Goal: Transaction & Acquisition: Purchase product/service

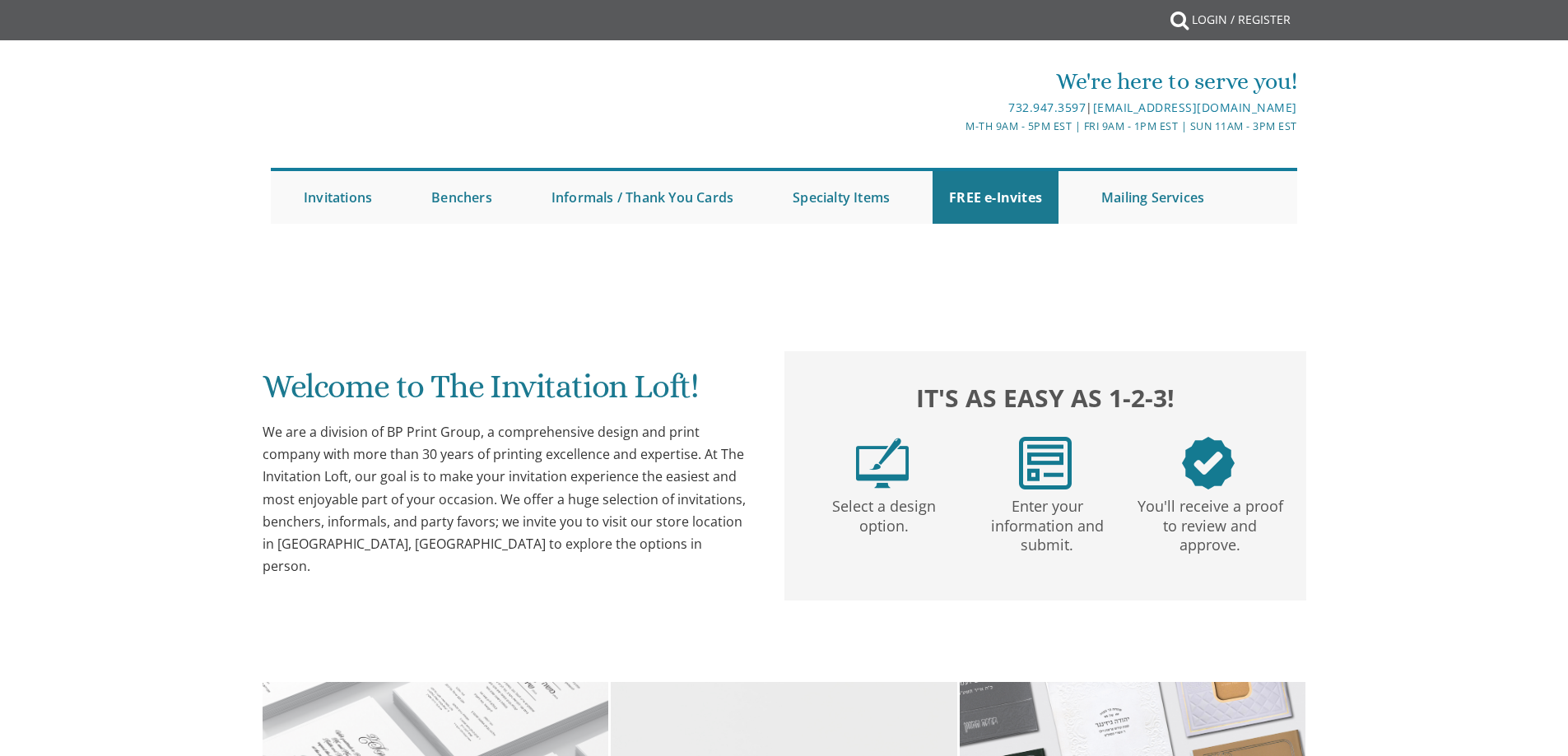
click at [589, 196] on link "Informals / Thank You Cards" at bounding box center [642, 197] width 215 height 53
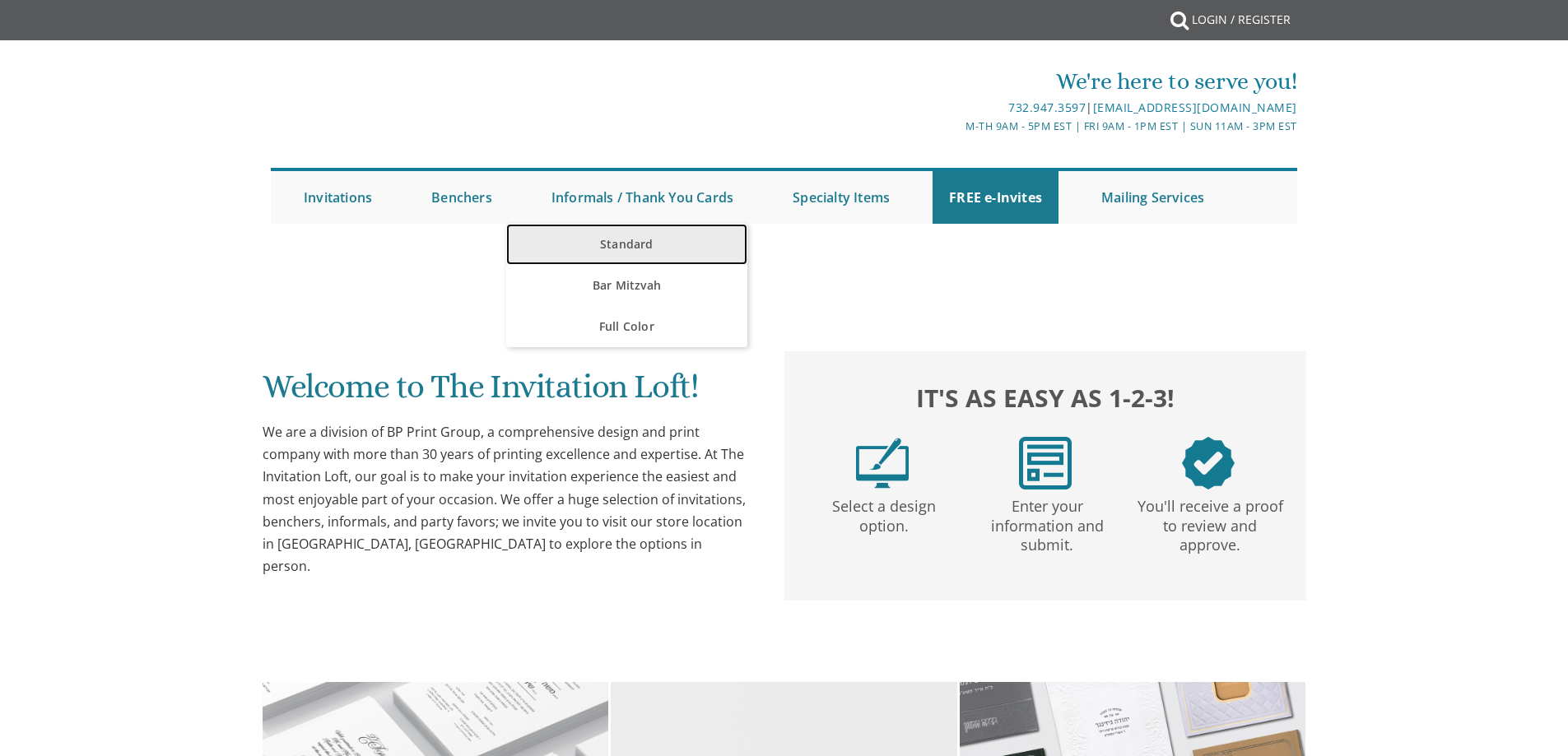
click at [613, 242] on link "Standard" at bounding box center [626, 244] width 241 height 41
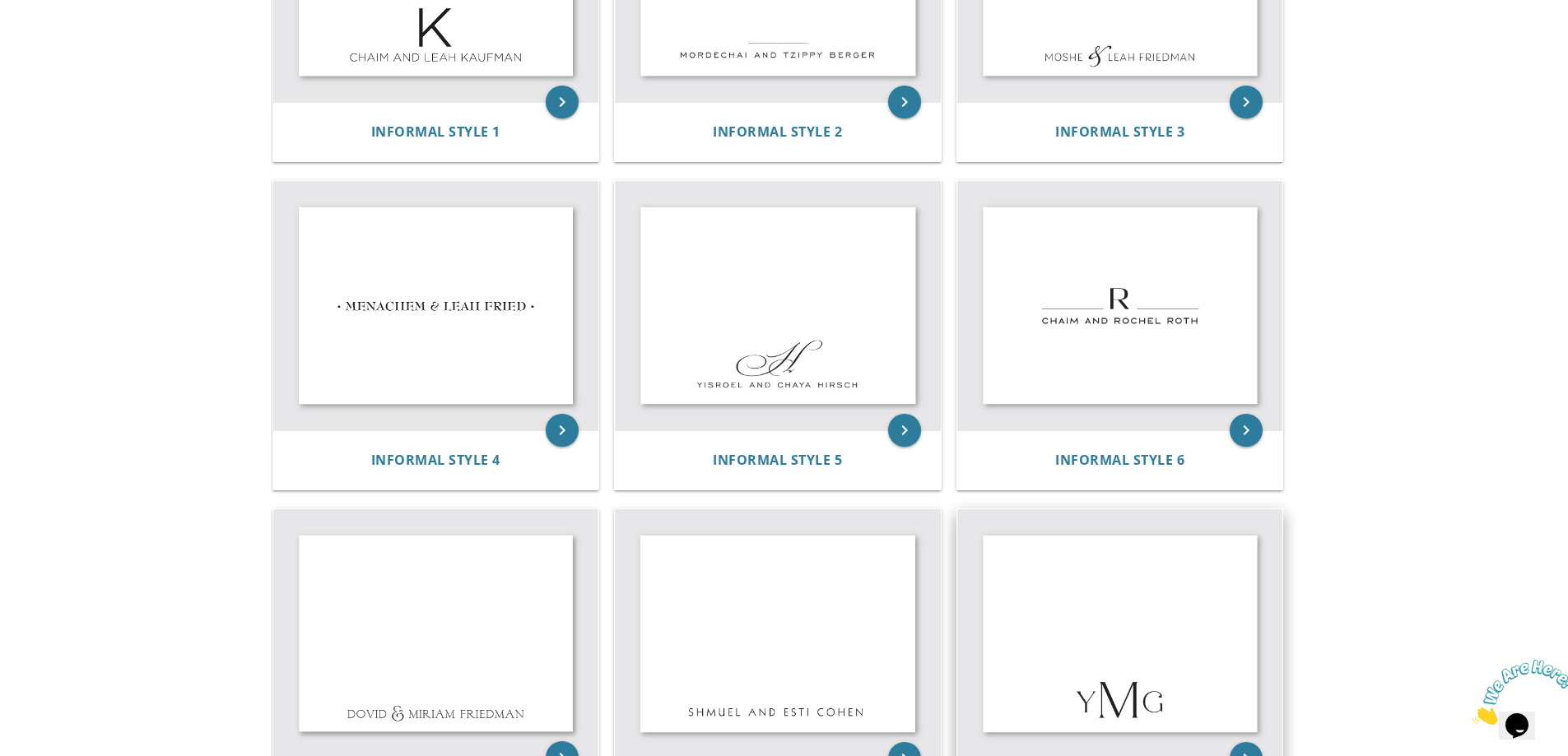
scroll to position [519, 0]
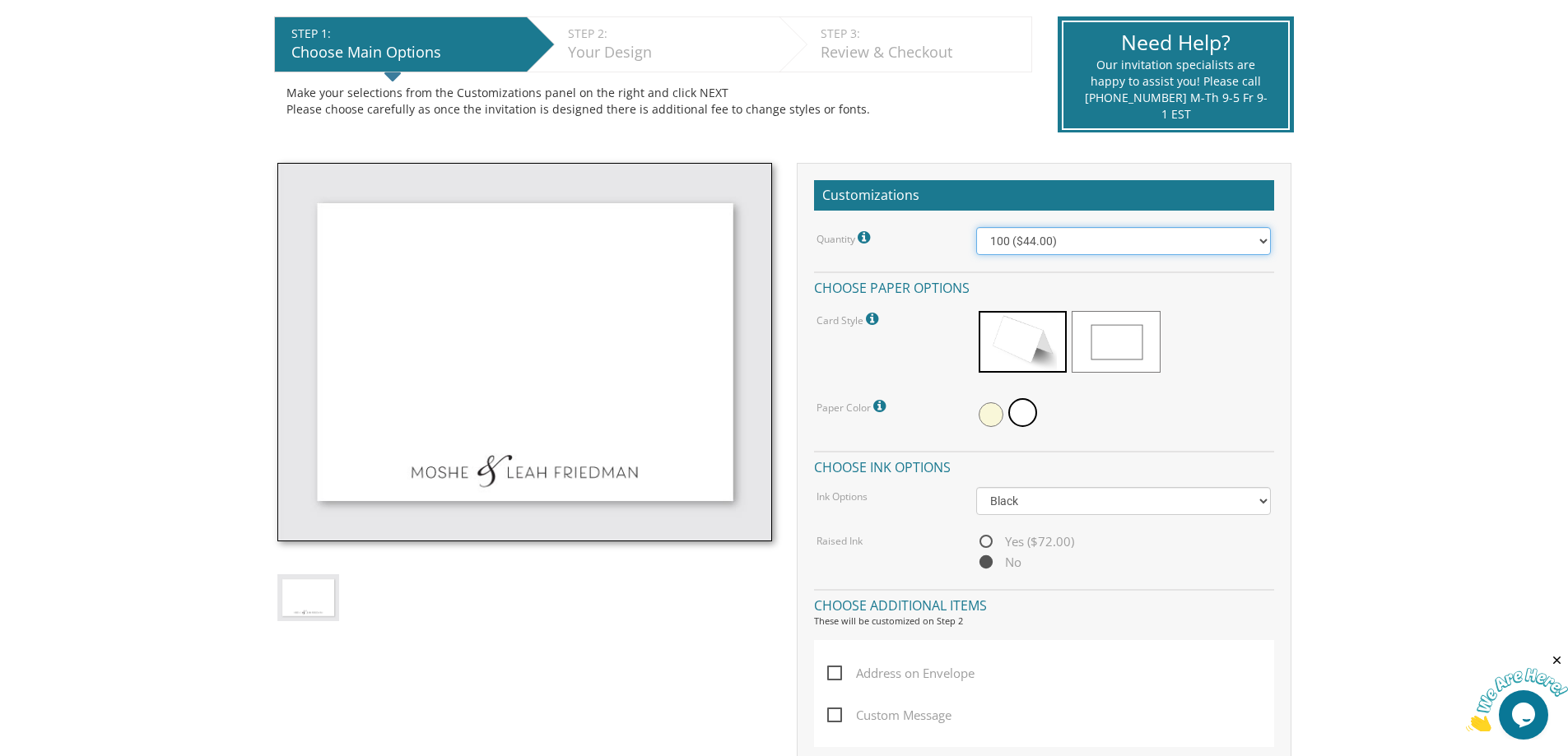
click at [1023, 247] on select "100 ($44.00) 200 ($63.00) 300 ($82.00) 400 ($101.00) 500 ($120.00) 600 ($139.00…" at bounding box center [1123, 241] width 295 height 28
click at [976, 227] on select "100 ($44.00) 200 ($63.00) 300 ($82.00) 400 ($101.00) 500 ($120.00) 600 ($139.00…" at bounding box center [1123, 241] width 295 height 28
click at [1023, 251] on select "100 ($44.00) 200 ($63.00) 300 ($82.00) 400 ($101.00) 500 ($120.00) 600 ($139.00…" at bounding box center [1123, 241] width 295 height 28
select select "200"
click at [976, 227] on select "100 ($44.00) 200 ($63.00) 300 ($82.00) 400 ($101.00) 500 ($120.00) 600 ($139.00…" at bounding box center [1123, 241] width 295 height 28
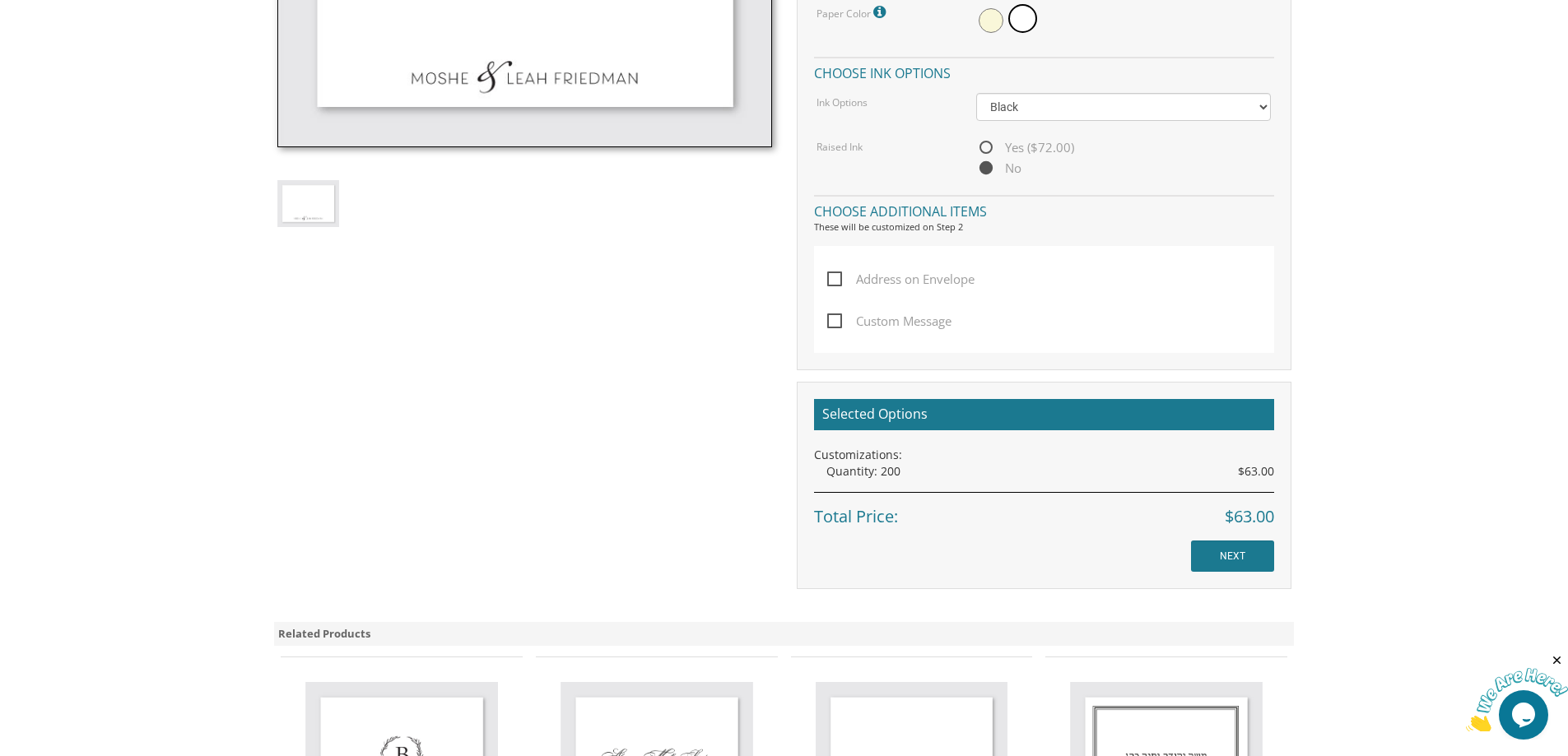
scroll to position [740, 0]
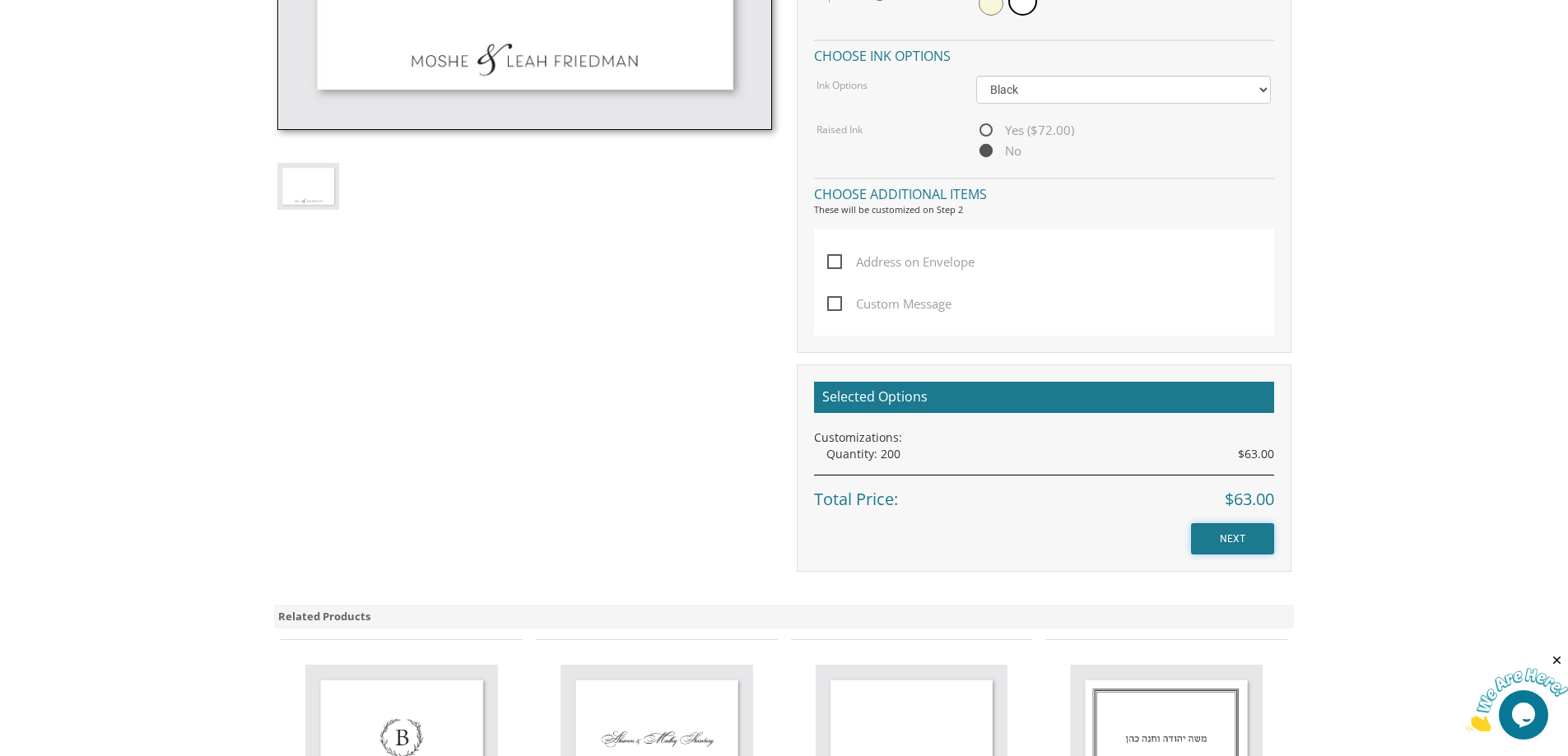
click at [1199, 531] on input "NEXT" at bounding box center [1232, 539] width 83 height 31
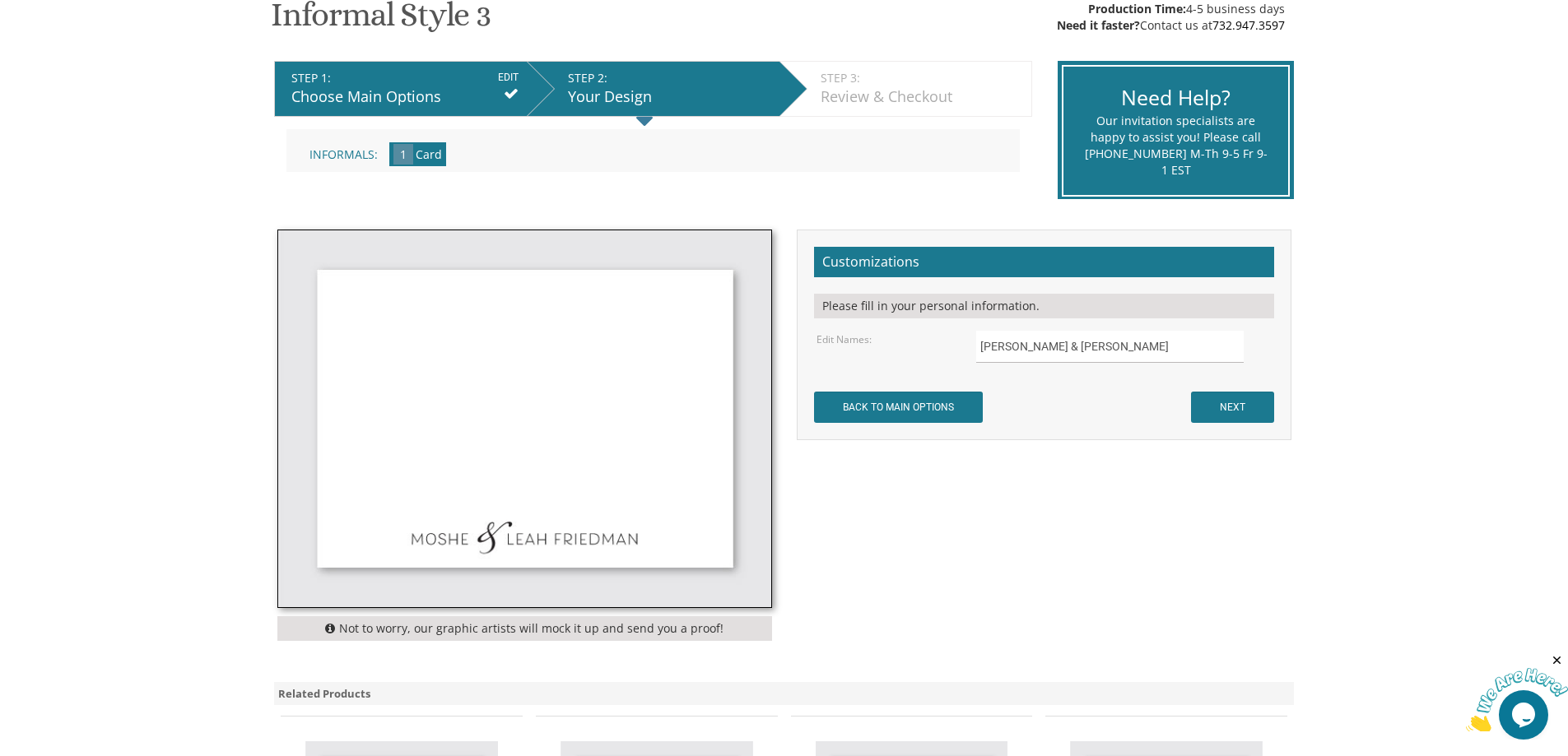
scroll to position [329, 0]
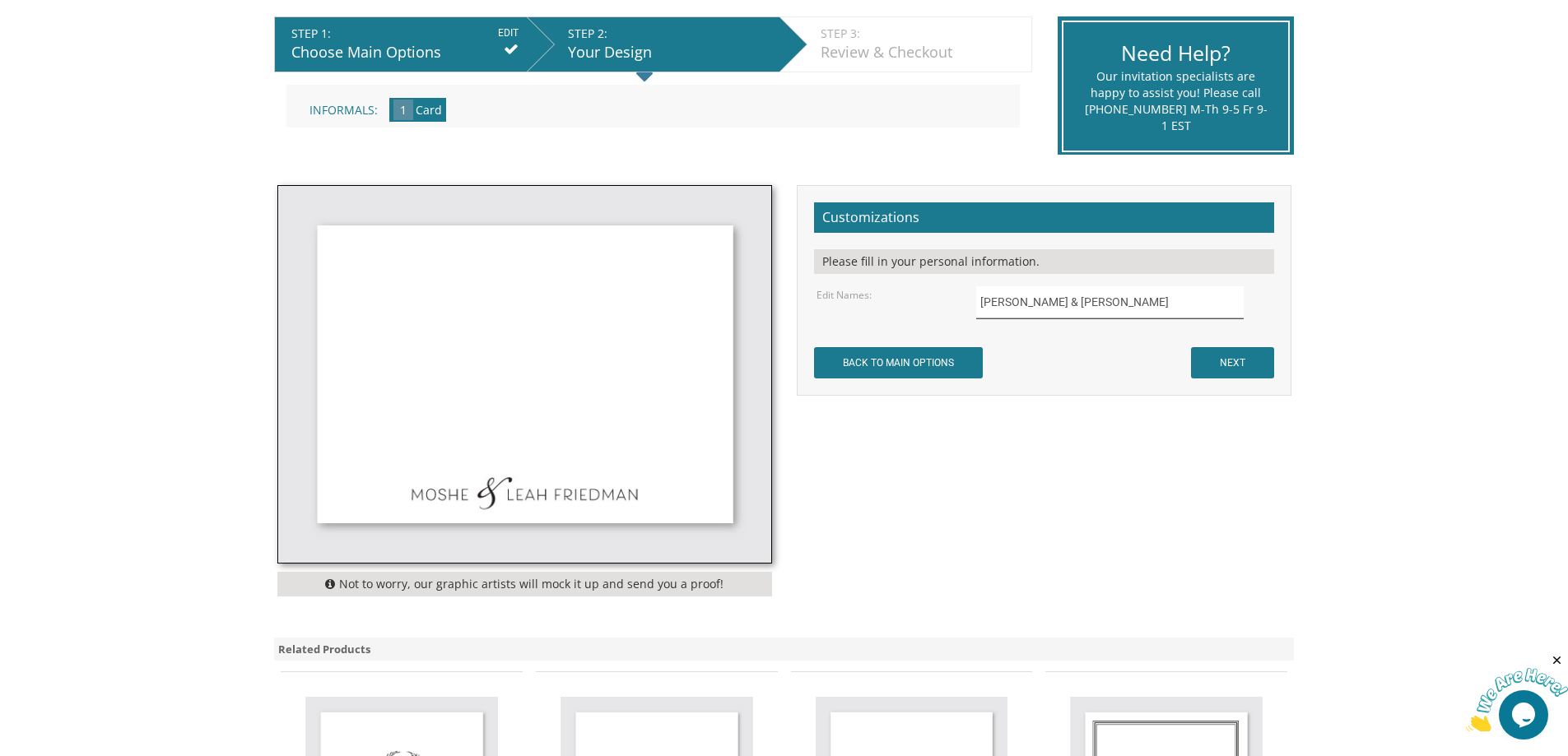
click at [1031, 310] on input "Moshe & Leah Friedman" at bounding box center [1110, 302] width 268 height 32
drag, startPoint x: 1106, startPoint y: 308, endPoint x: 894, endPoint y: 300, distance: 212.2
click at [881, 300] on div "Edit Names: Moshe & Leah Friedman" at bounding box center [1043, 302] width 479 height 32
type input "/"
type input "Yehuda & Sara Kreisman"
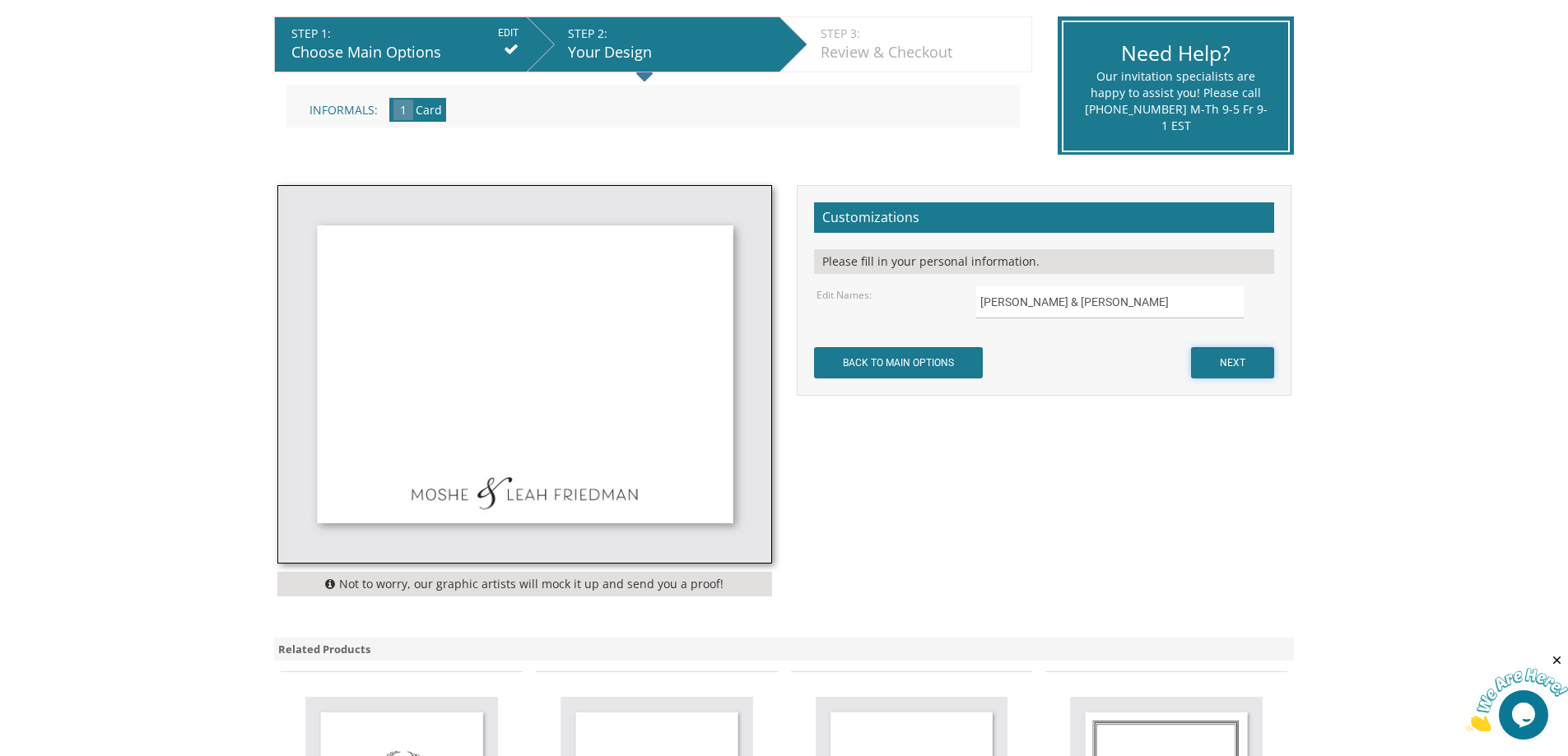
click at [1235, 370] on input "NEXT" at bounding box center [1232, 362] width 83 height 31
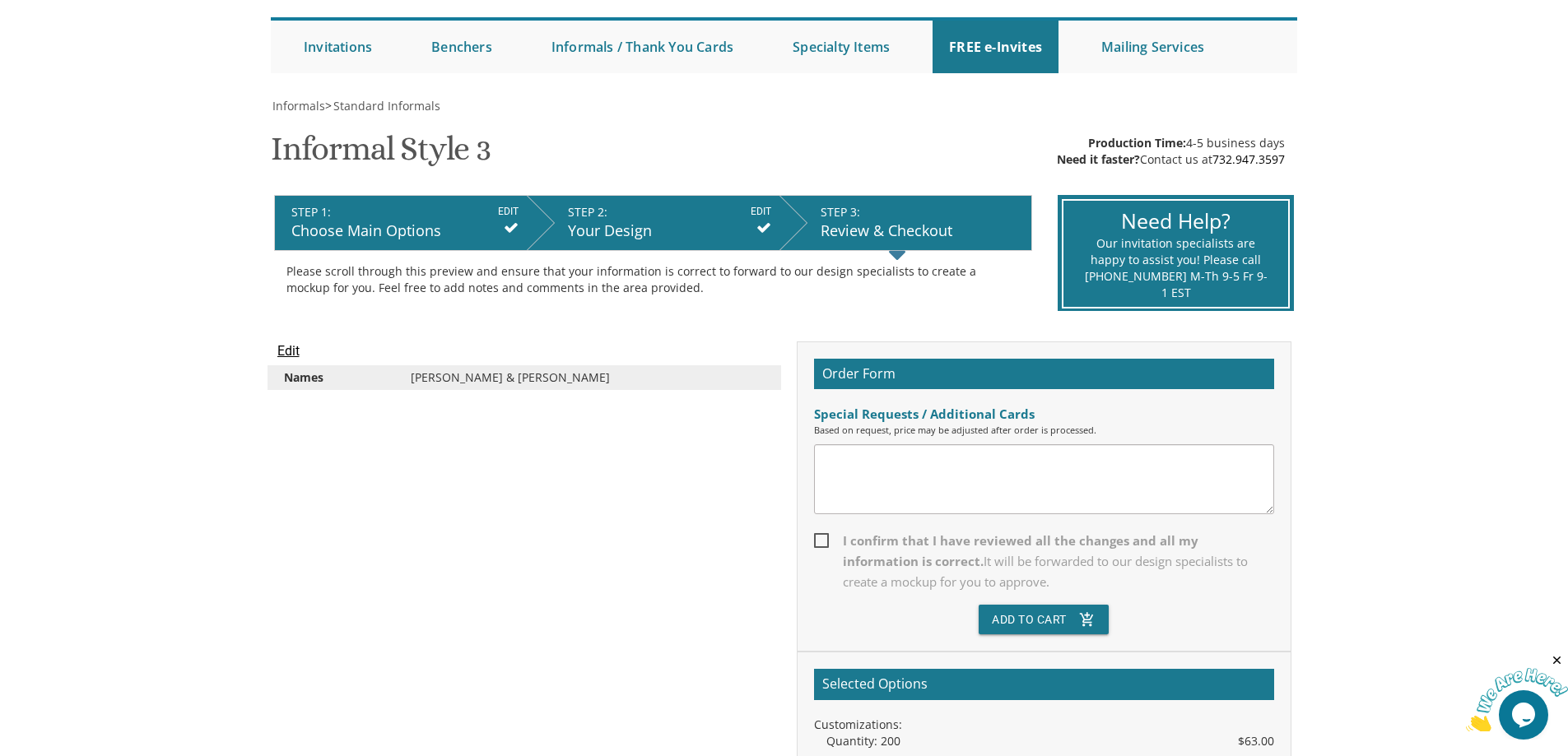
scroll to position [164, 0]
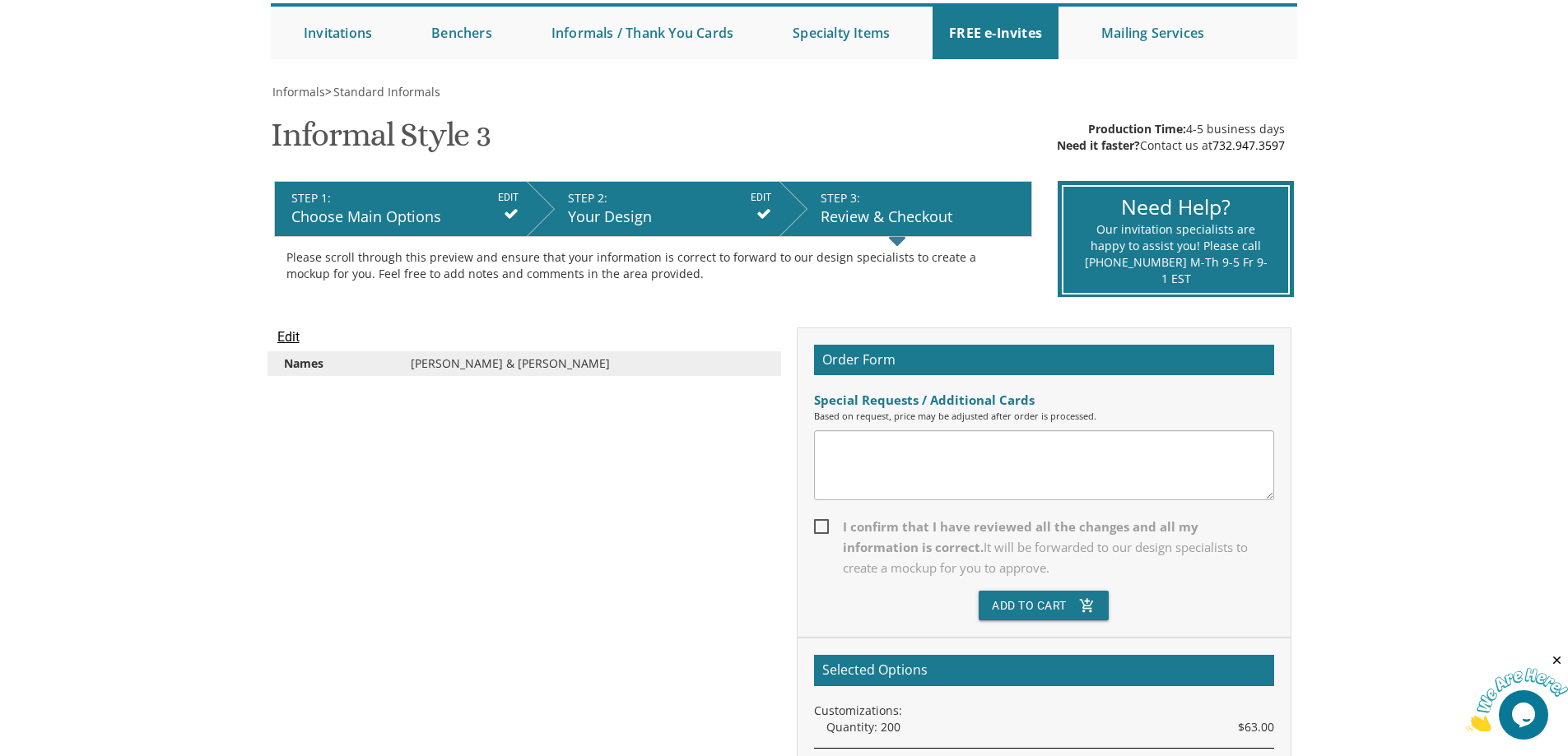
click at [820, 523] on span "I confirm that I have reviewed all the changes and all my information is correc…" at bounding box center [1044, 548] width 460 height 62
click at [820, 523] on input "I confirm that I have reviewed all the changes and all my information is correc…" at bounding box center [819, 525] width 11 height 11
checkbox input "true"
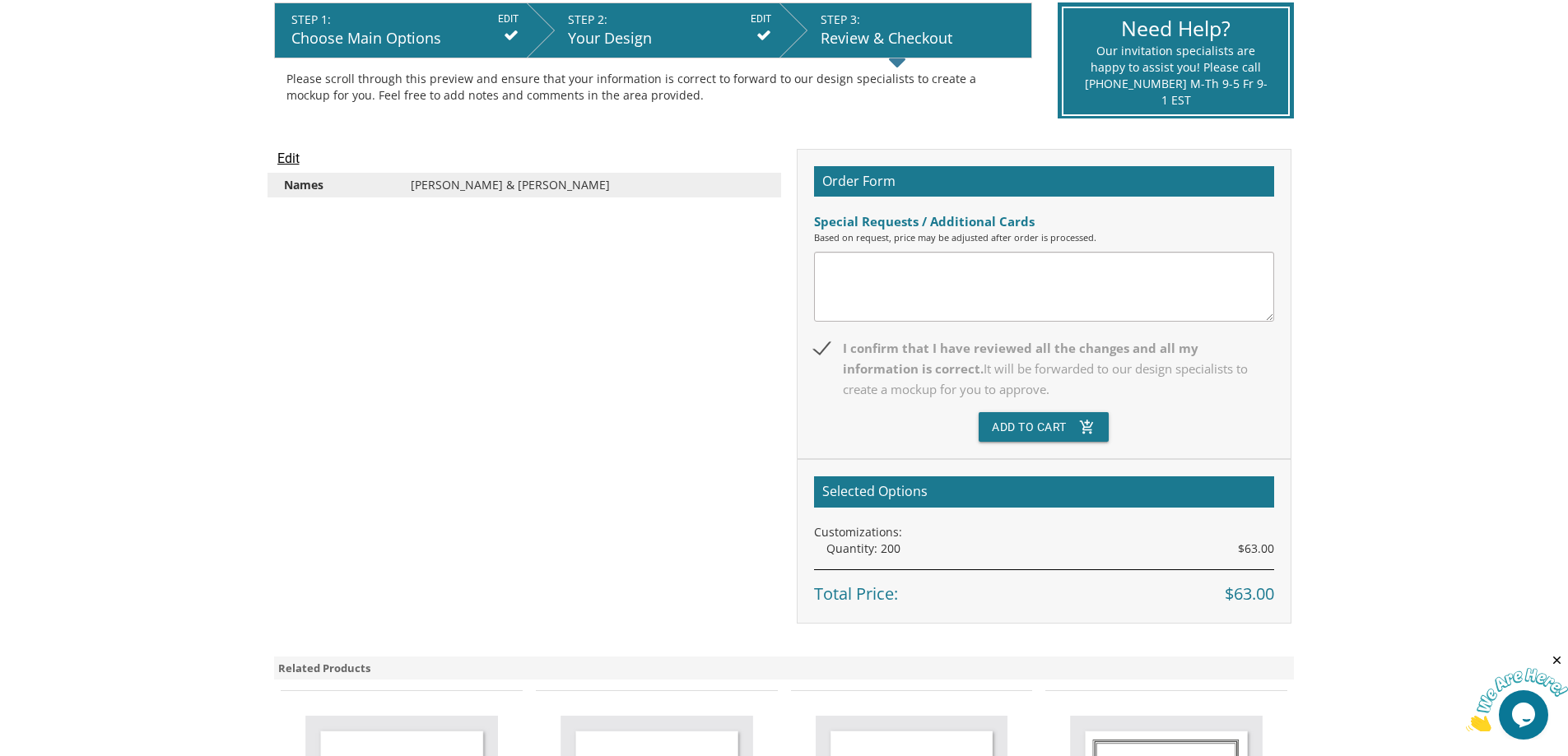
scroll to position [329, 0]
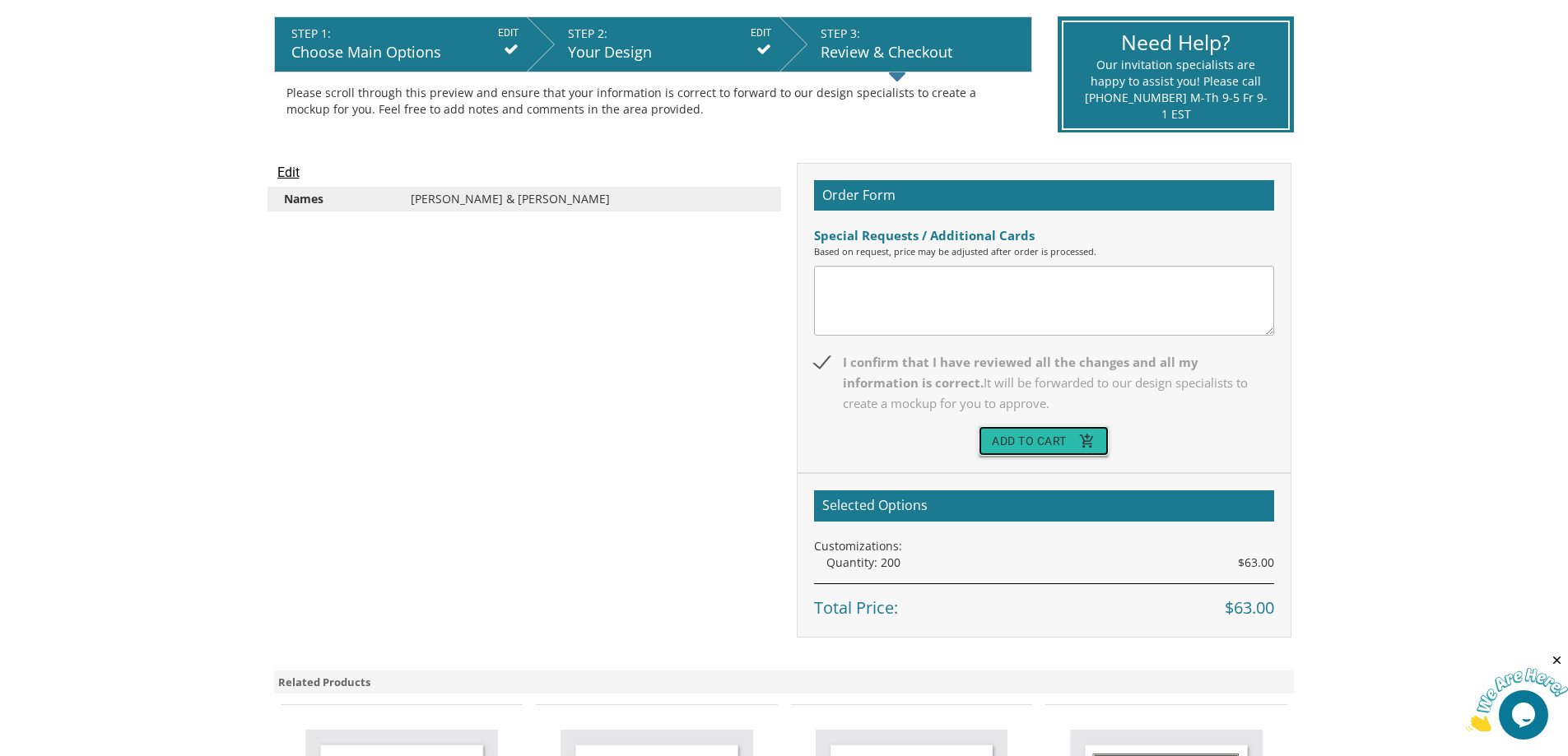
click at [1037, 440] on button "Add To Cart add_shopping_cart" at bounding box center [1043, 441] width 130 height 29
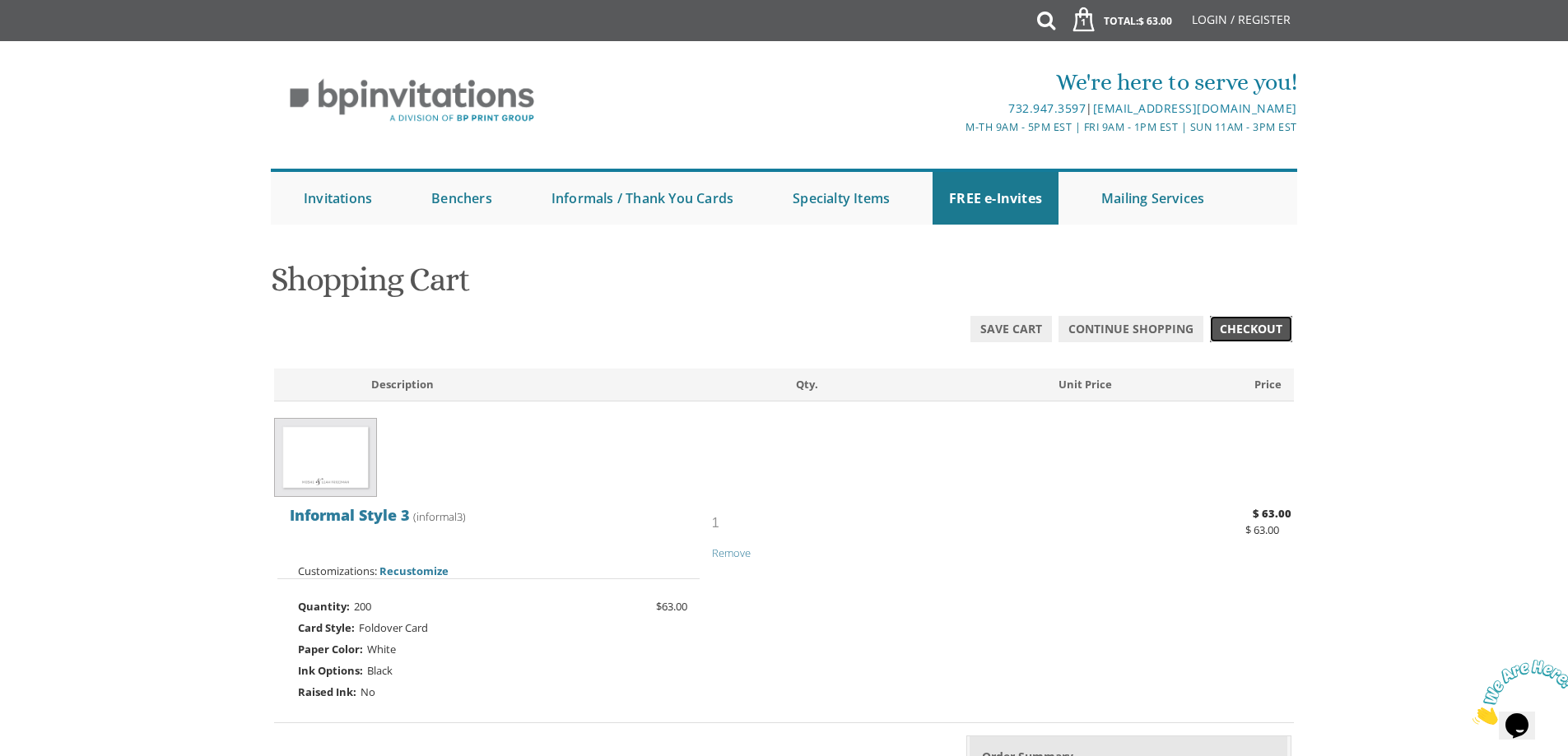
click at [1236, 331] on span "Checkout" at bounding box center [1251, 329] width 63 height 17
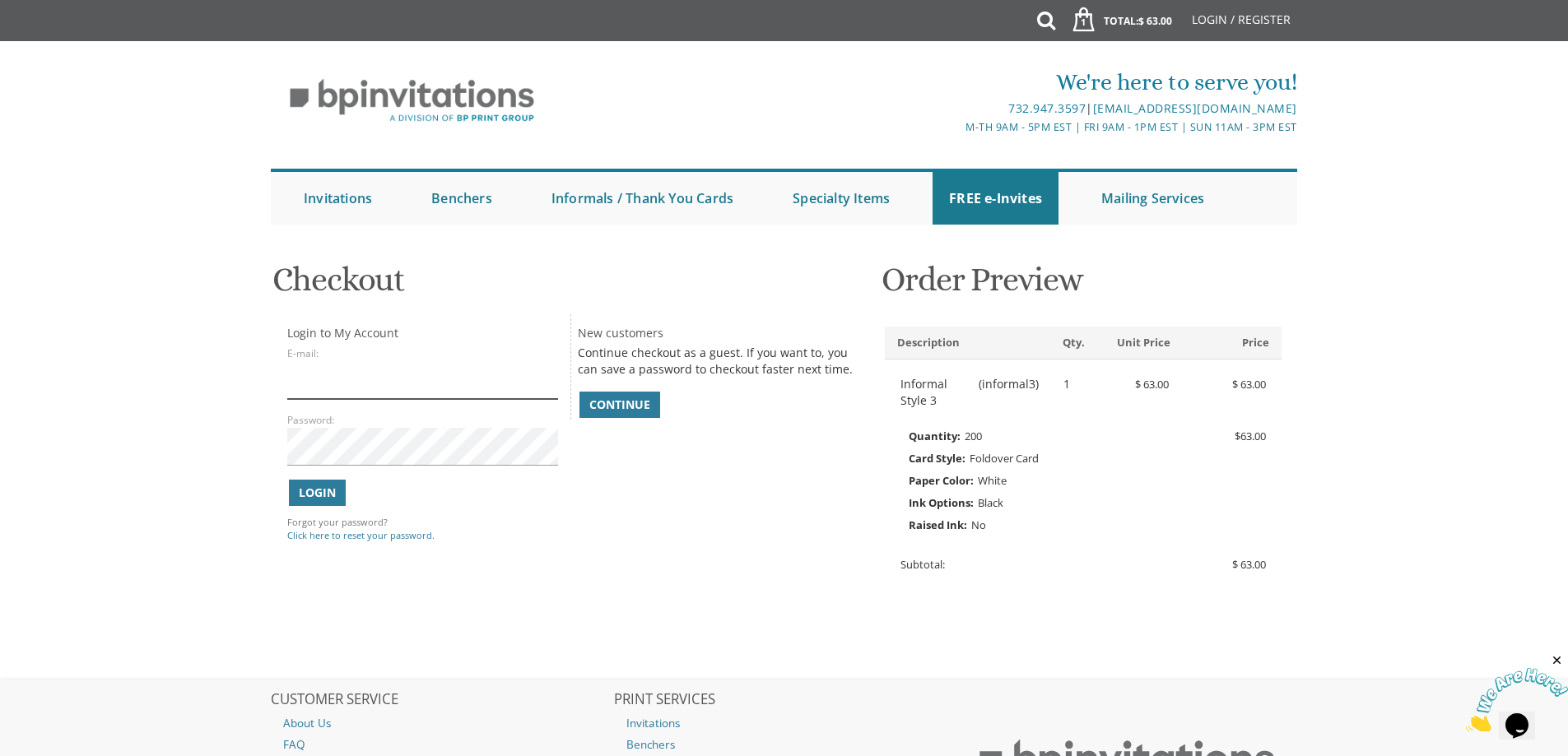
click at [492, 384] on input "E-mail:" at bounding box center [422, 379] width 270 height 38
click at [650, 415] on link "Continue" at bounding box center [619, 404] width 81 height 26
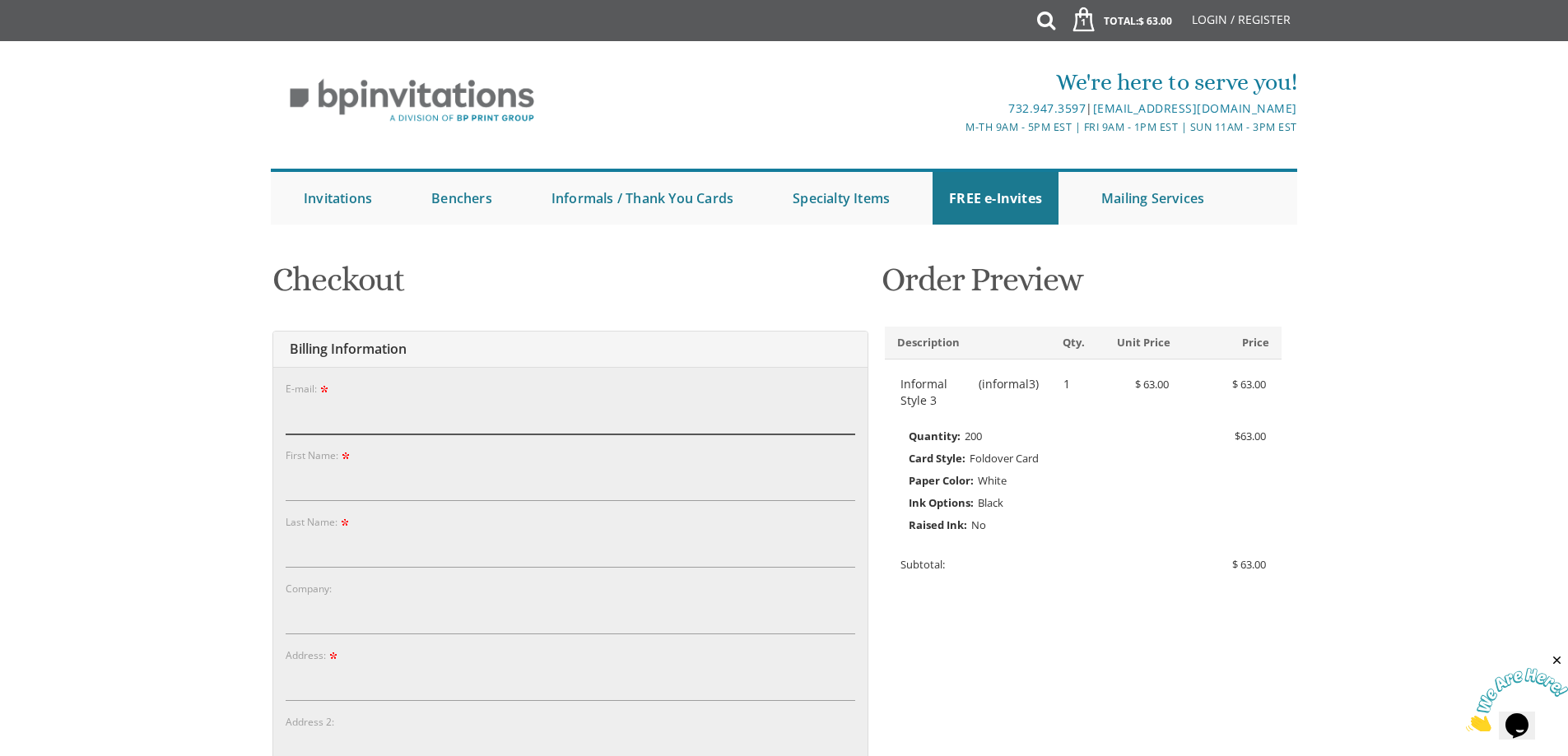
click at [391, 414] on input "E-mail:" at bounding box center [570, 415] width 569 height 38
type input "sarakreisman@gmail.com"
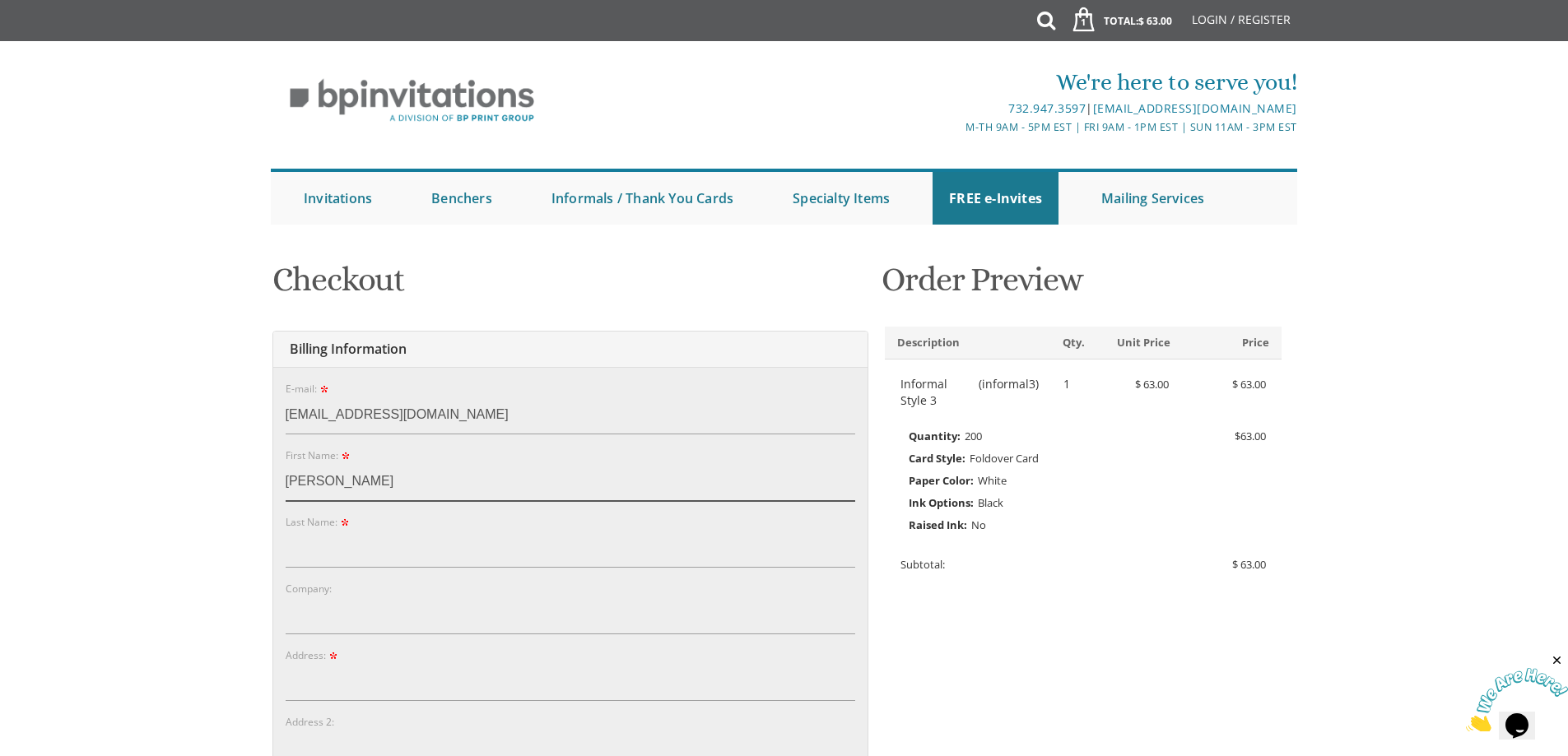
type input "Sara"
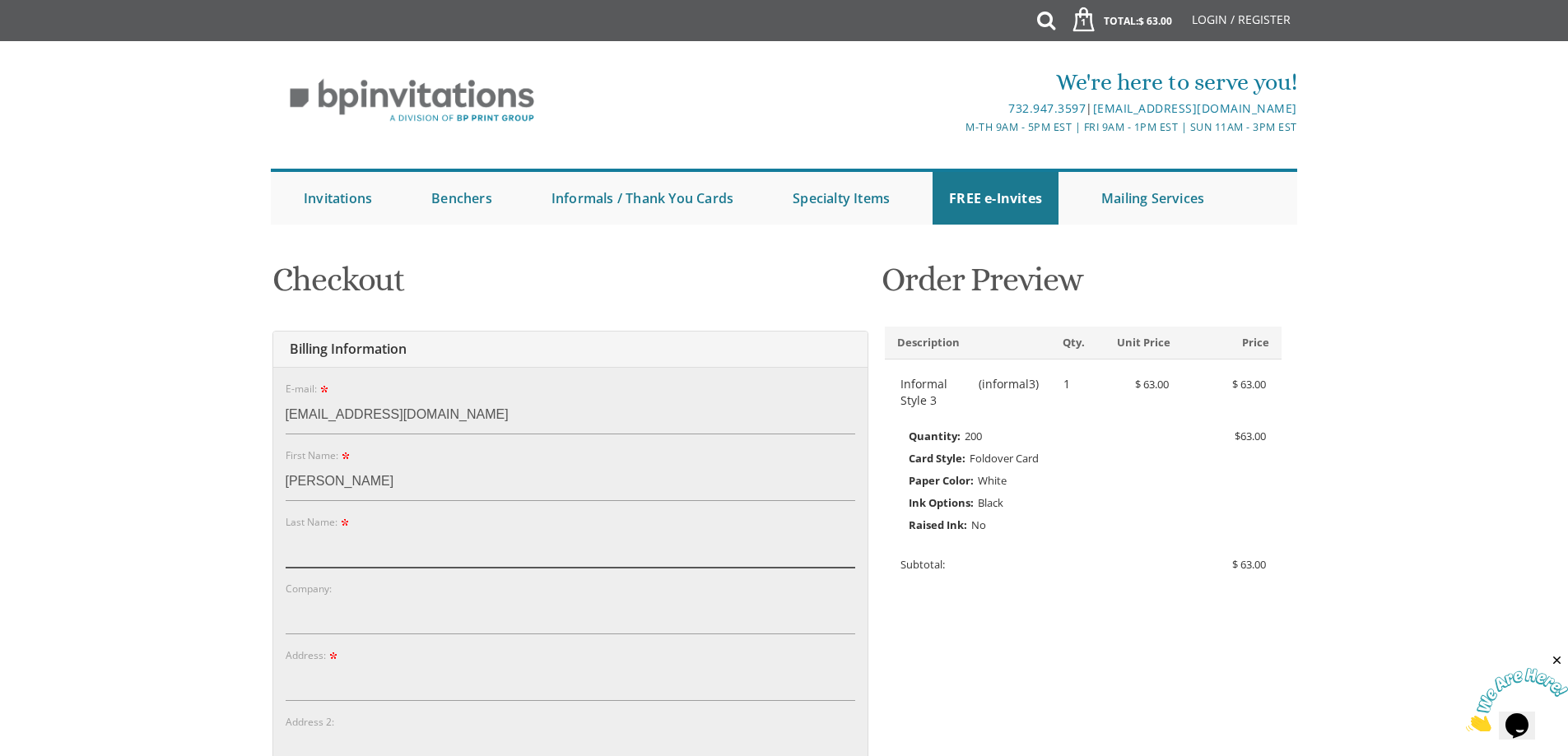
type input "L"
type input "Kreisman"
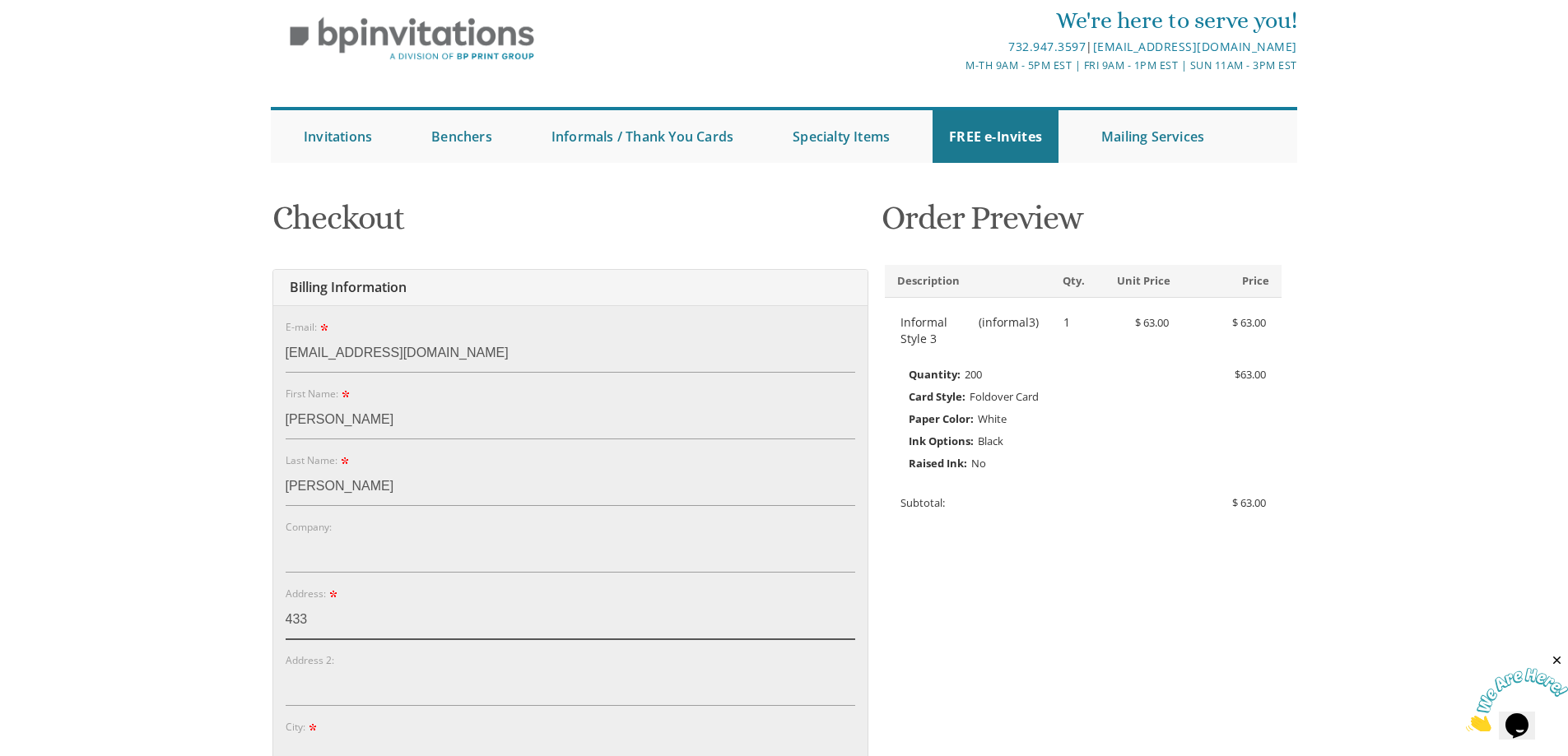
scroll to position [164, 0]
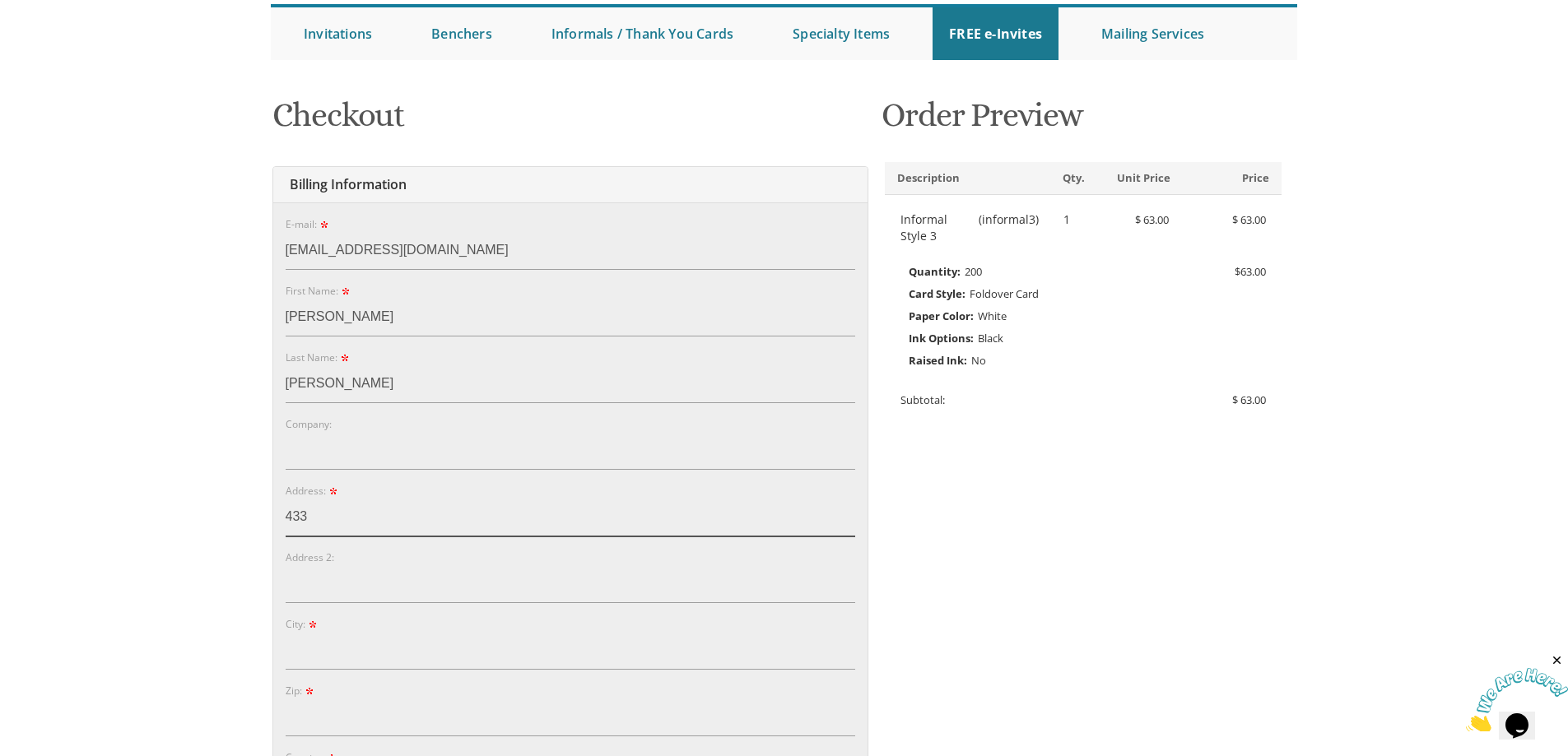
type input "433 Ocean Avenue"
type input "Lakewood"
type input "08701"
select select "NJ"
type input "8482456382"
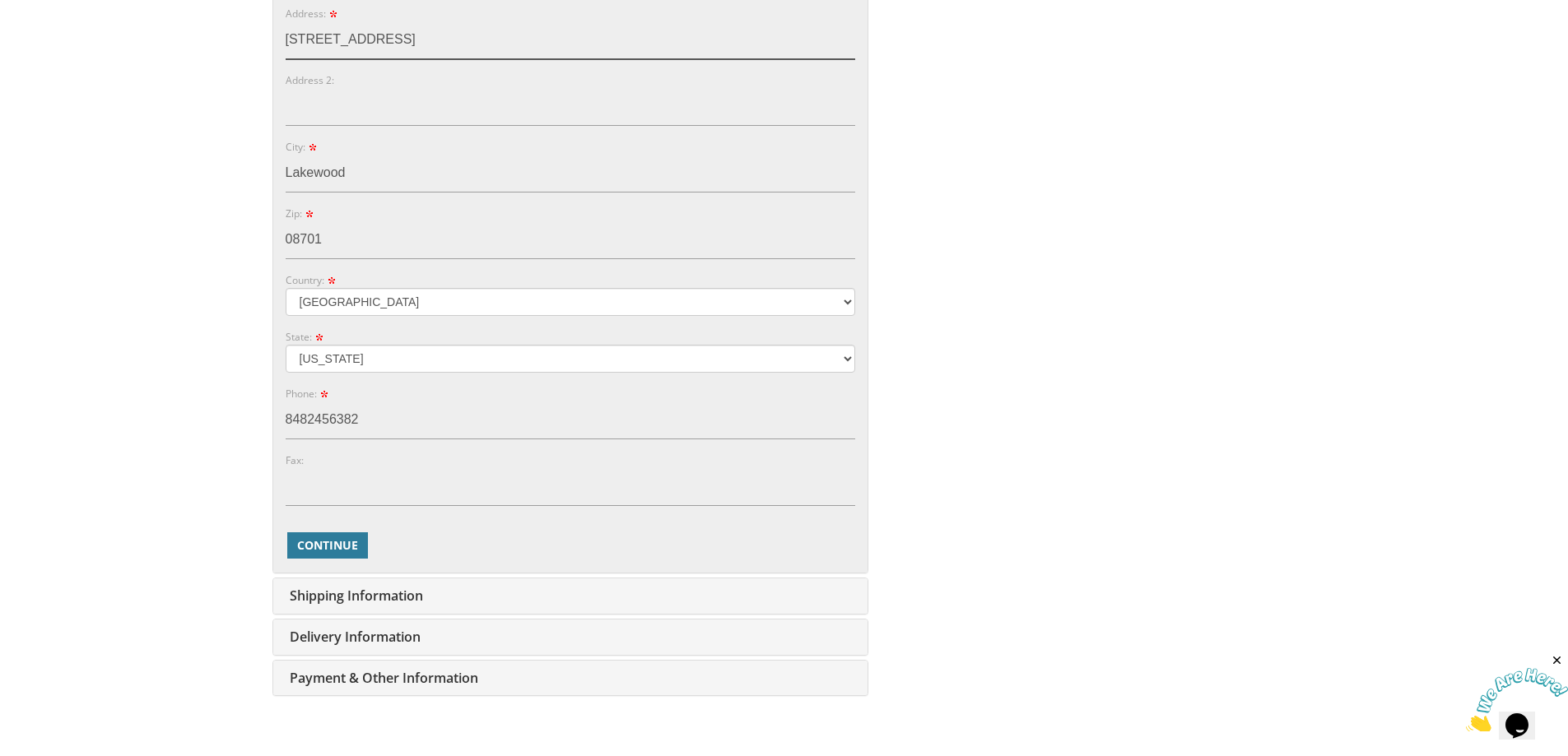
scroll to position [658, 0]
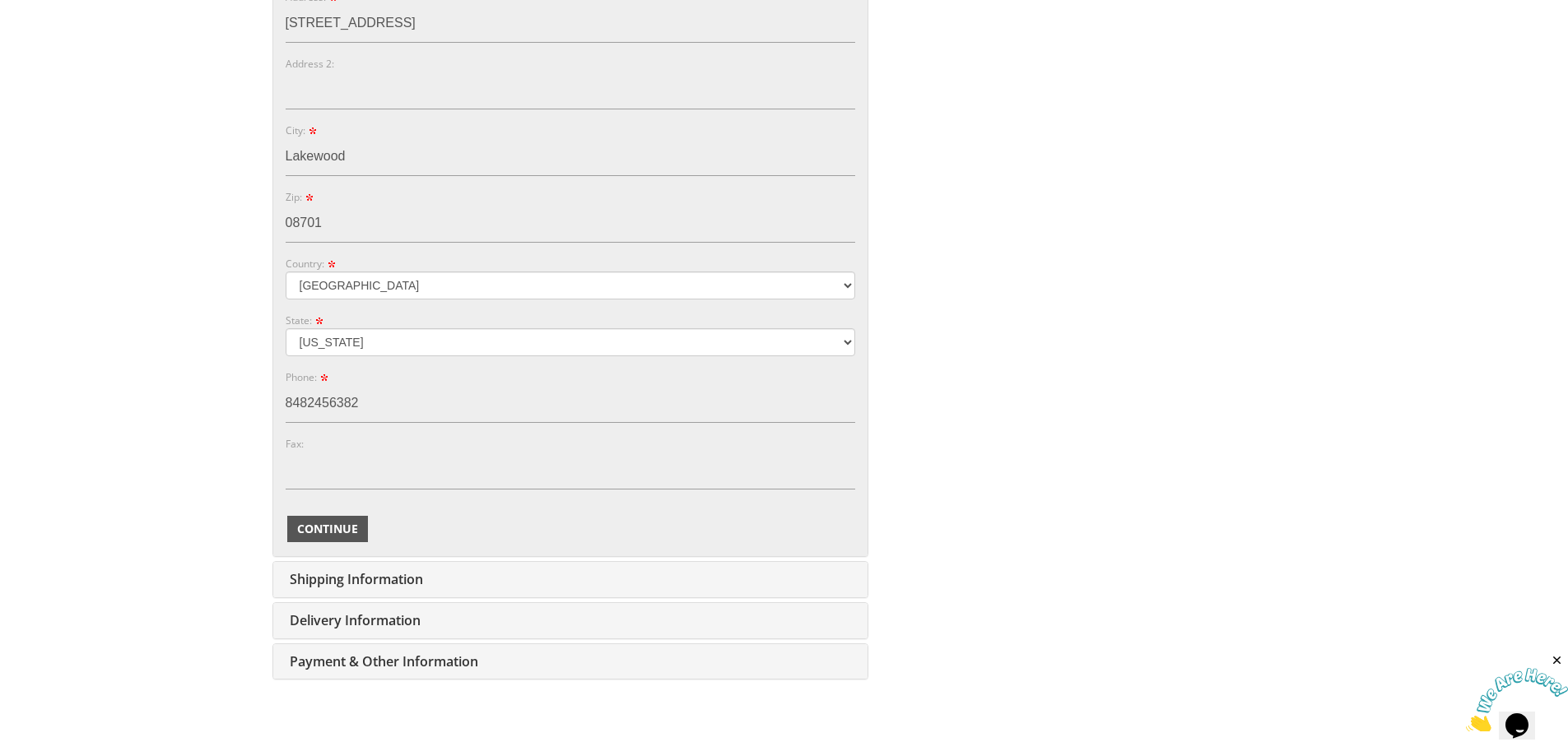
click at [344, 540] on button "Continue" at bounding box center [327, 529] width 81 height 26
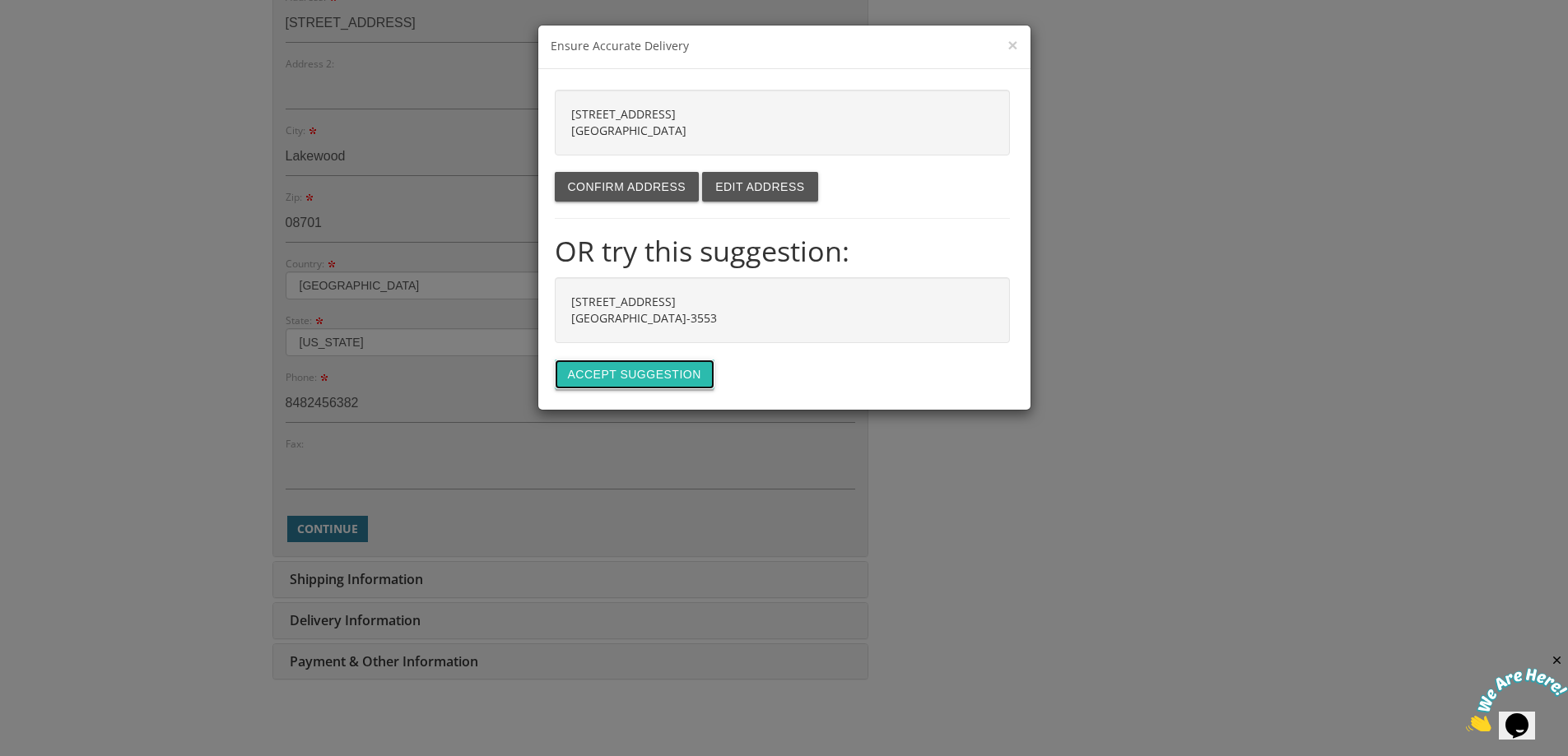
click at [644, 378] on button "Accept suggestion" at bounding box center [635, 373] width 159 height 29
type input "433 OCEAN AVE"
type input "LAKEWOOD"
type input "08701-3553"
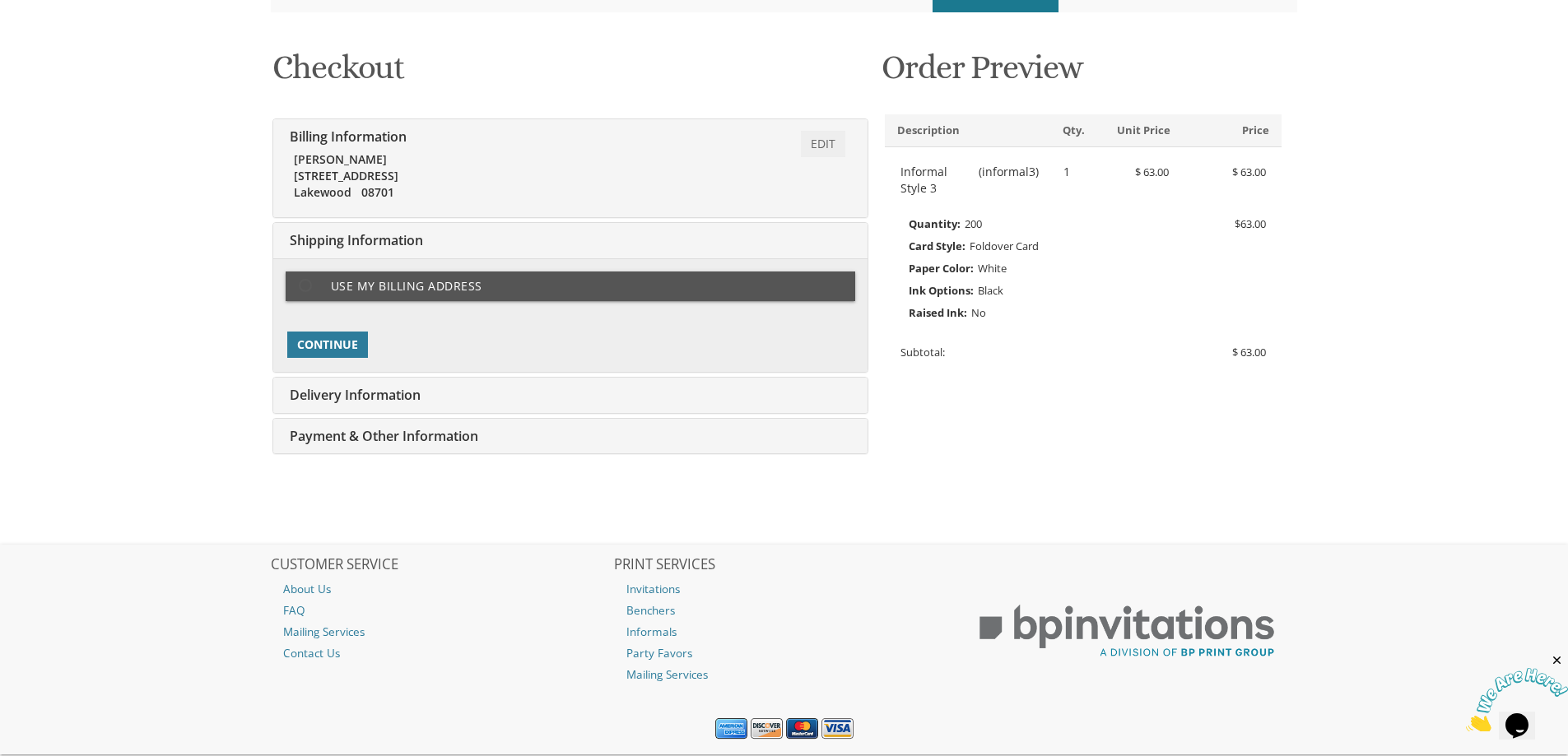
scroll to position [256, 0]
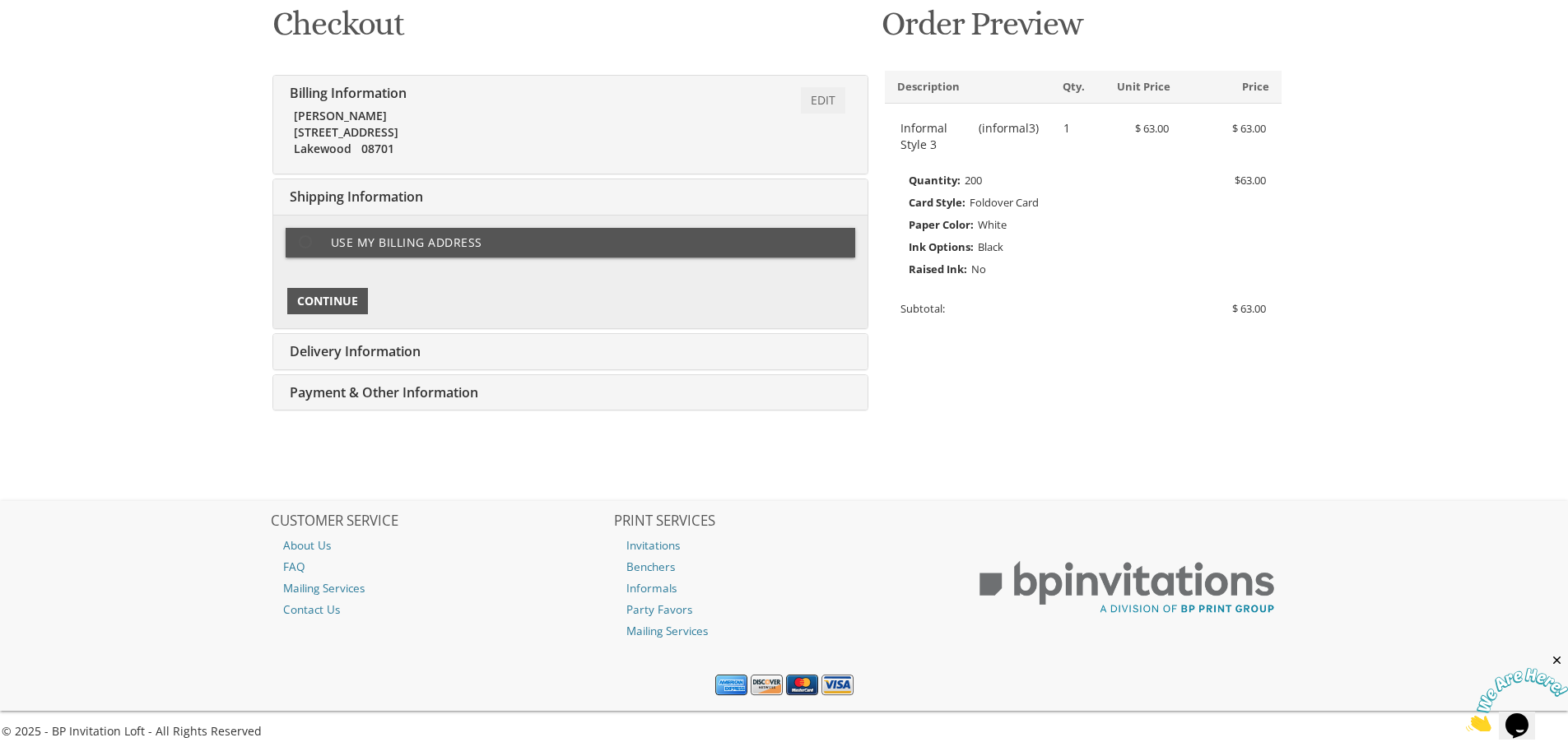
click at [333, 306] on span "Continue" at bounding box center [327, 301] width 61 height 17
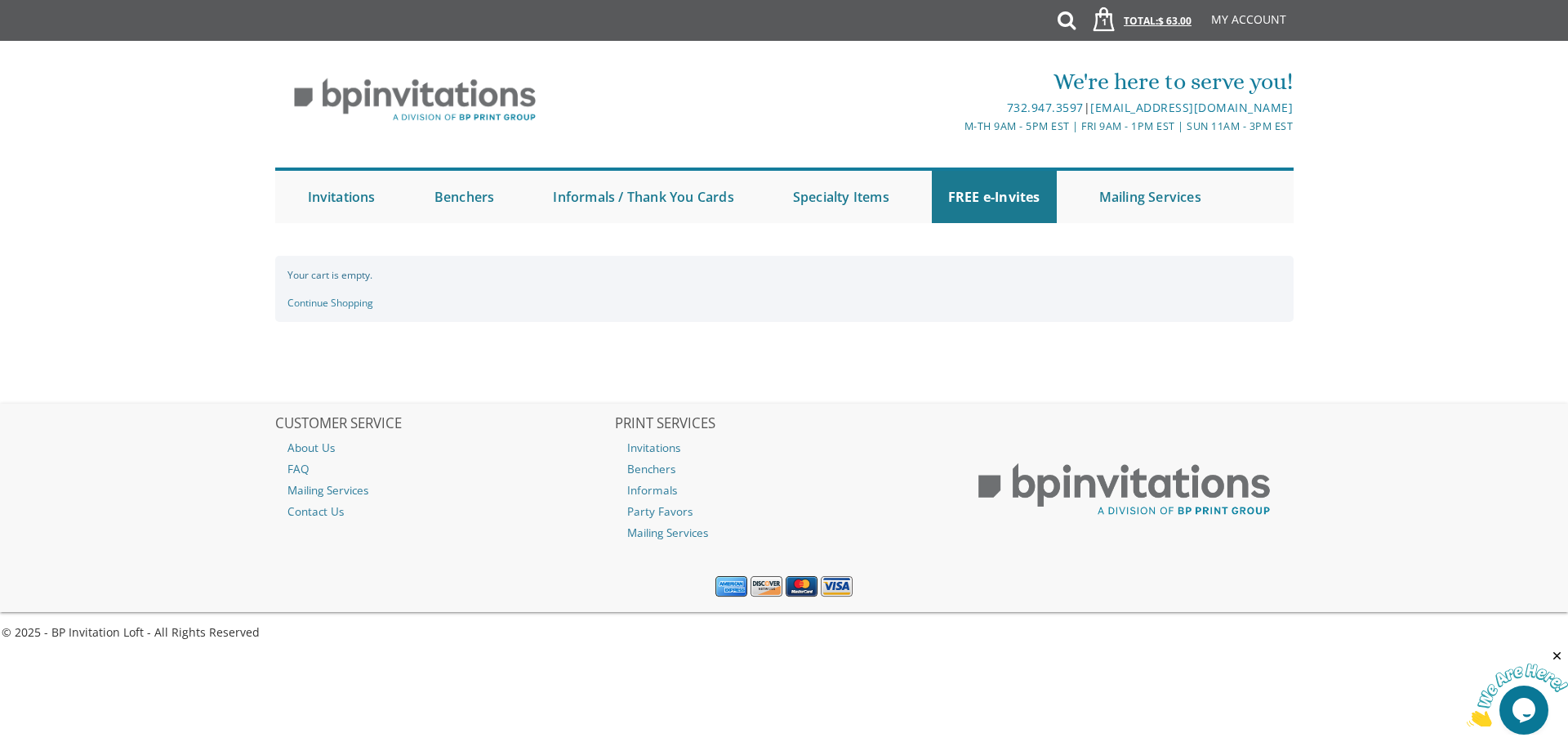
click at [1126, 26] on link "1 Total: $ 63.00 $ 63.00" at bounding box center [1136, 28] width 126 height 58
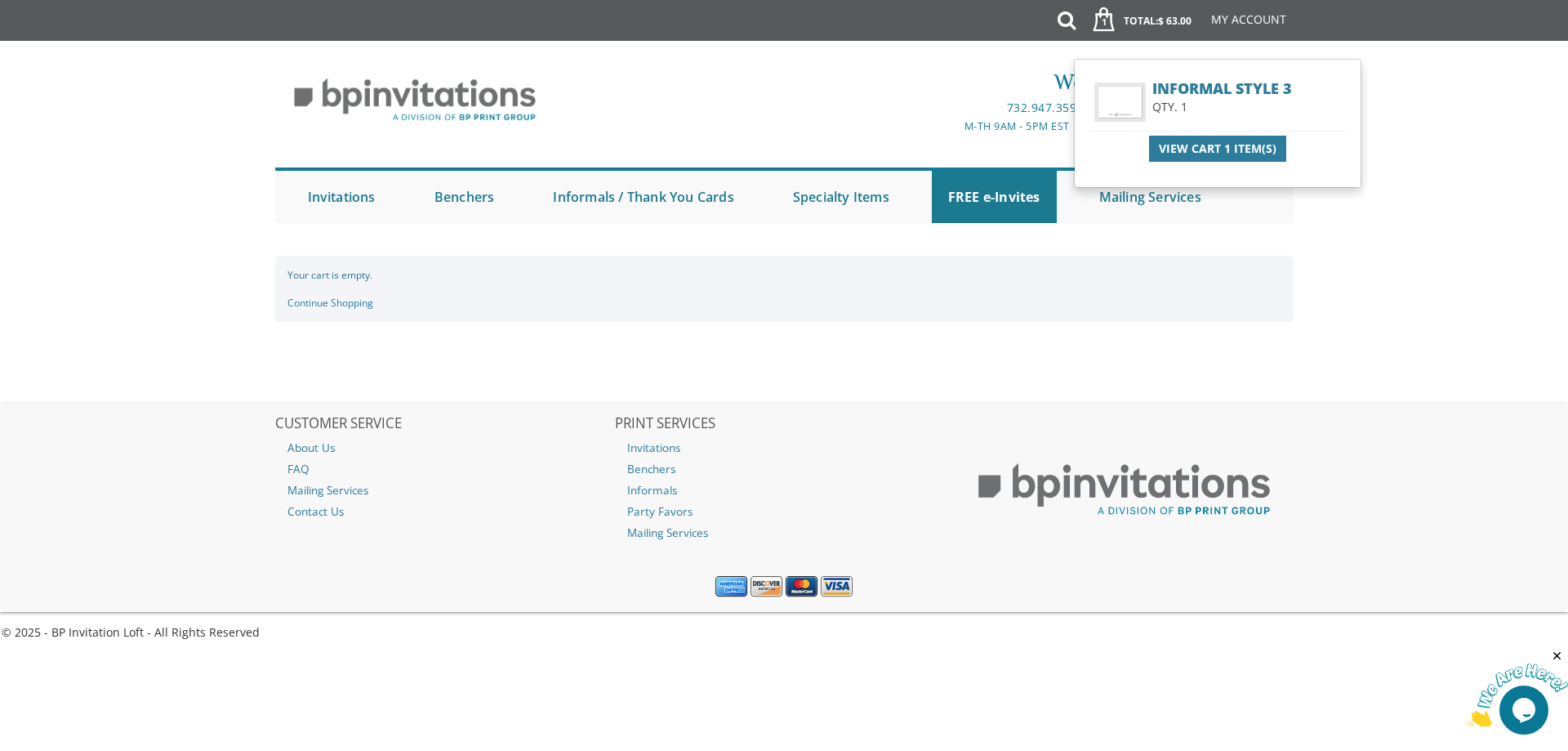
click at [1211, 163] on div "View Cart 1 Item(s)" at bounding box center [1218, 148] width 263 height 29
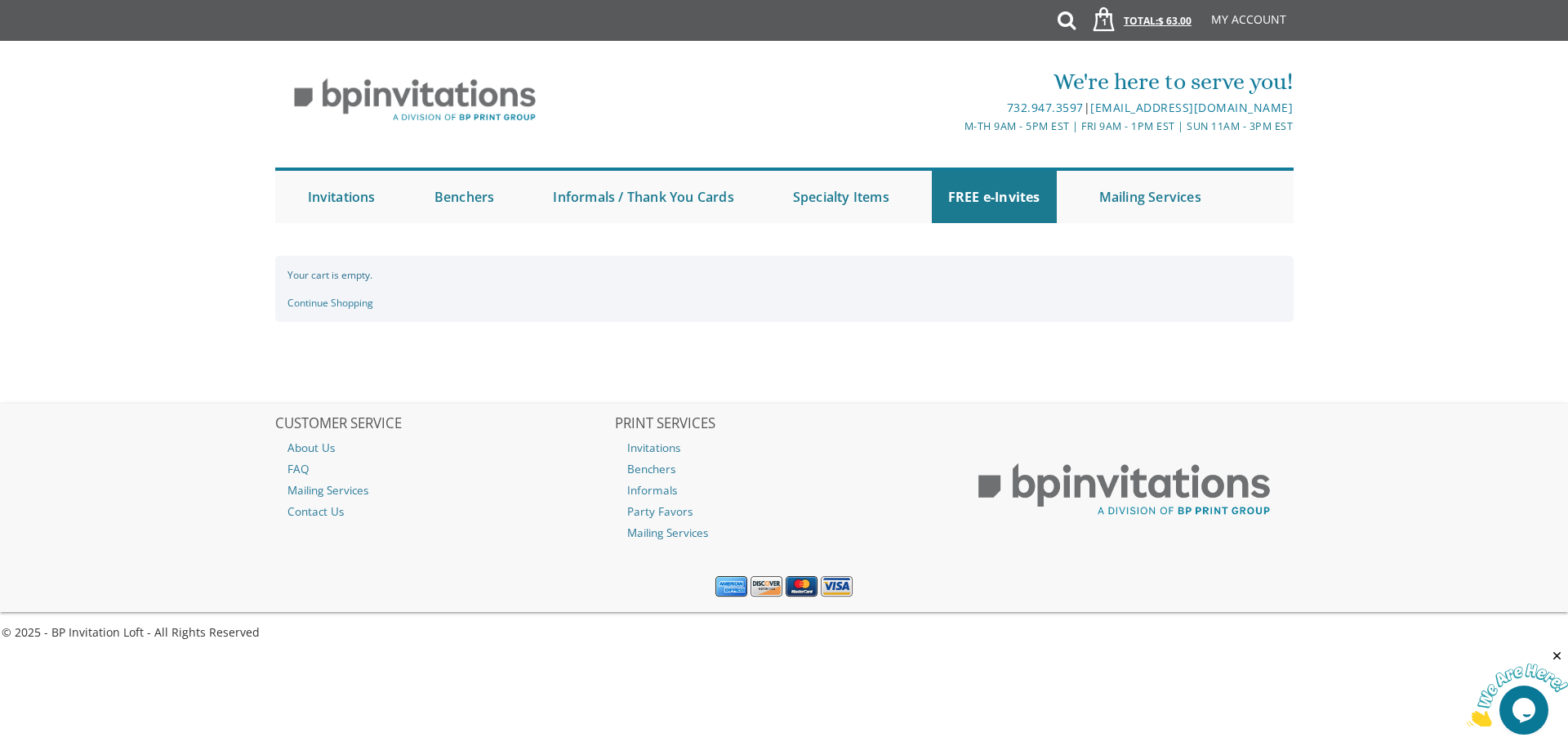
click at [1148, 16] on link "1 Total: $ 63.00 $ 63.00" at bounding box center [1136, 28] width 126 height 58
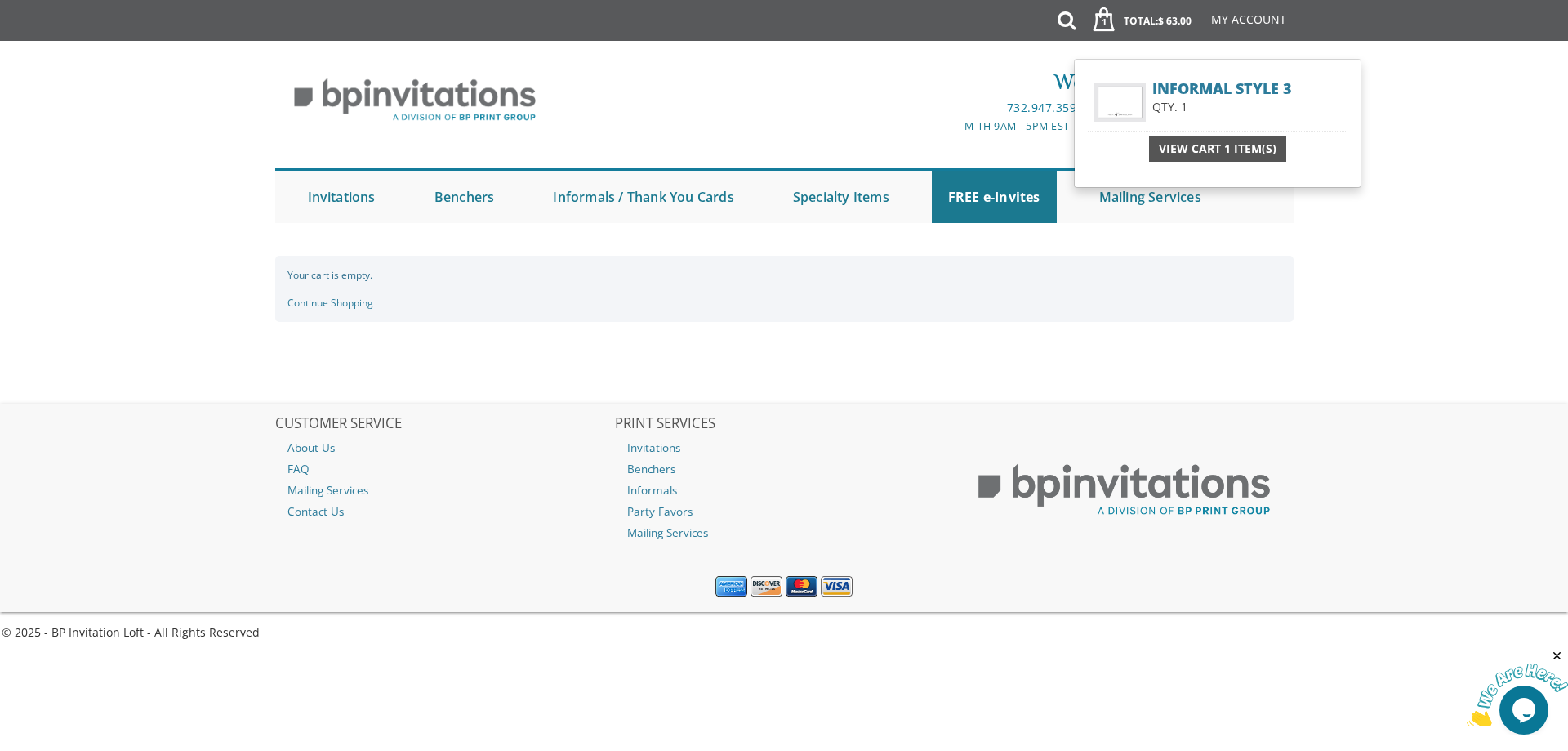
click at [1197, 142] on span "View Cart 1 Item(s)" at bounding box center [1217, 149] width 117 height 17
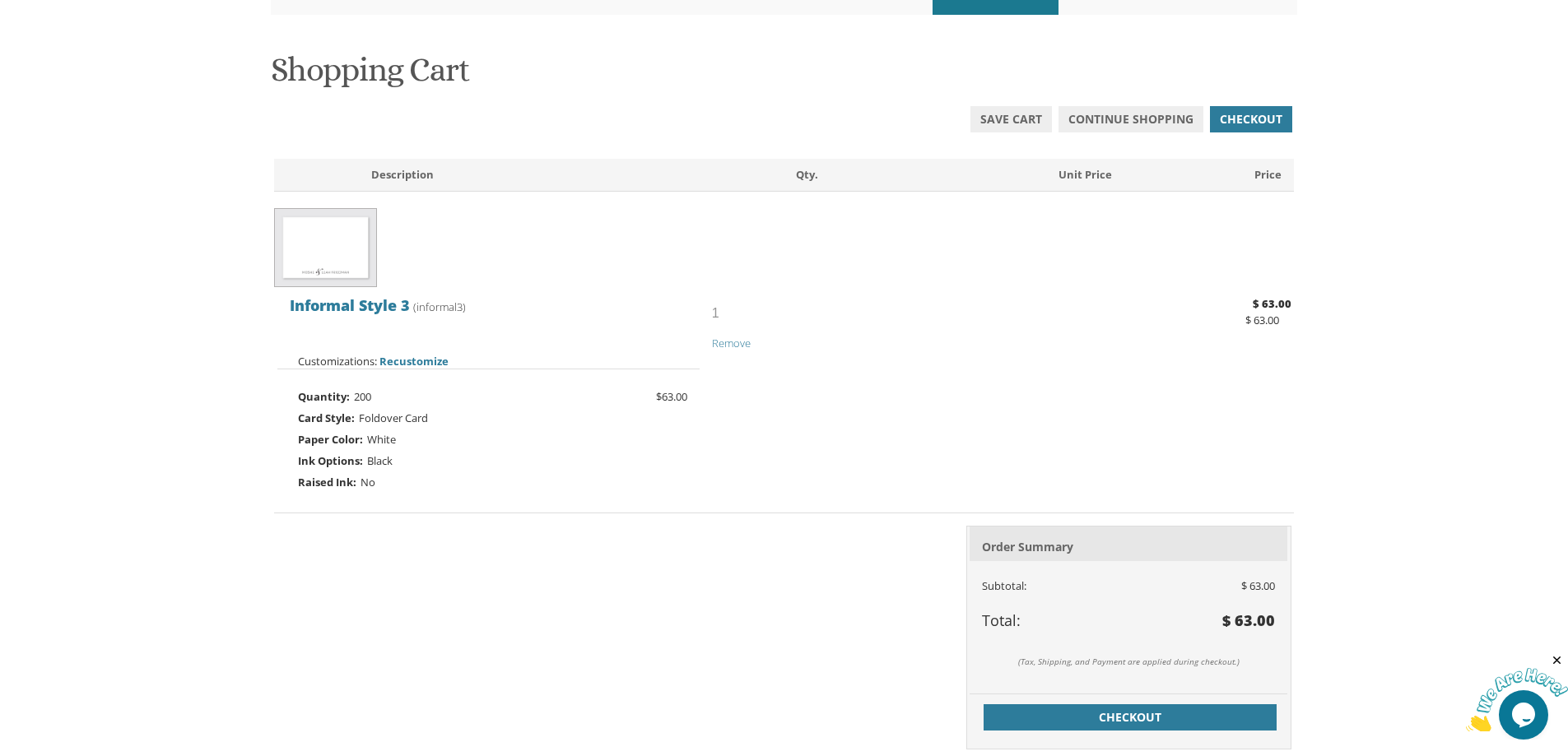
scroll to position [247, 0]
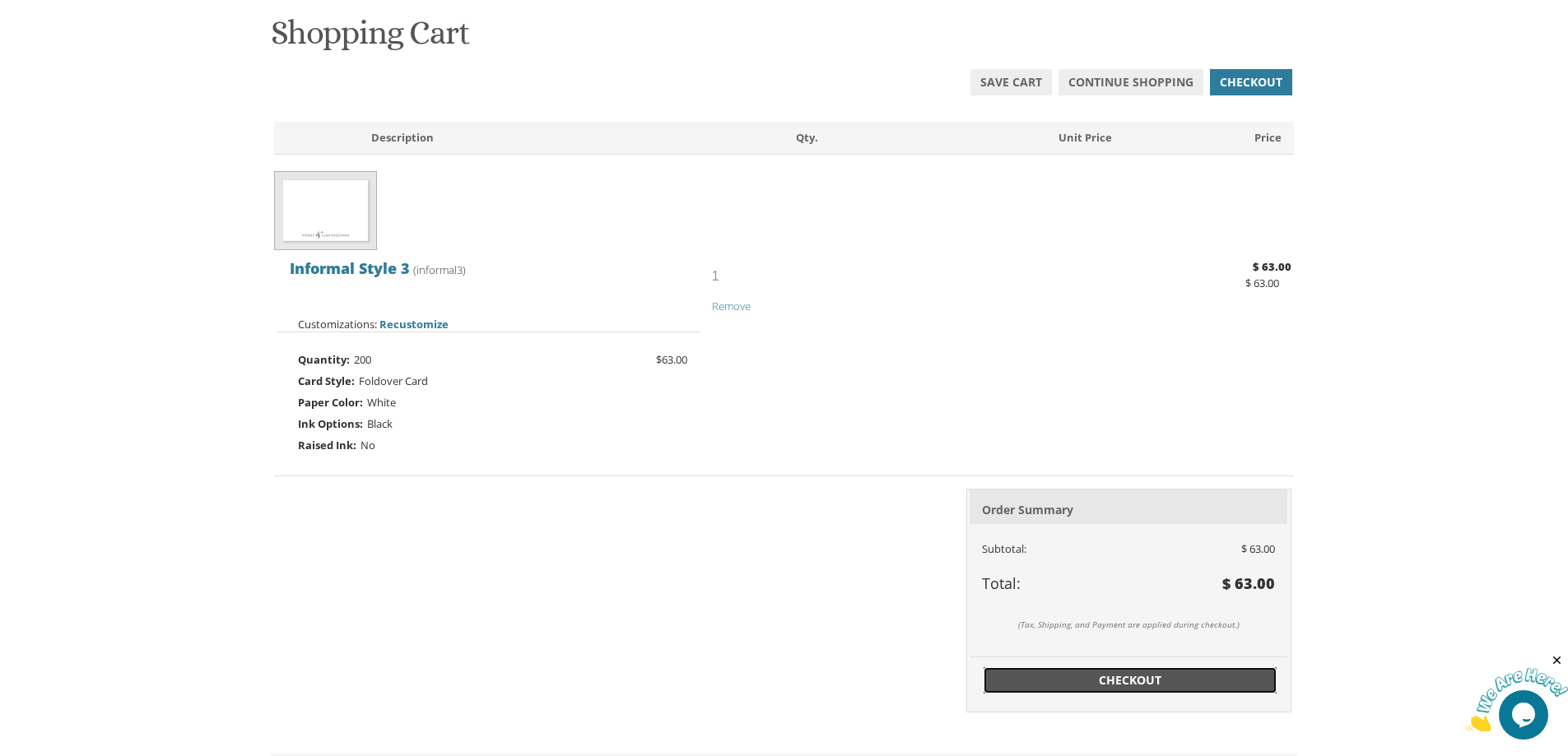
click at [1100, 675] on span "Checkout" at bounding box center [1129, 680] width 273 height 17
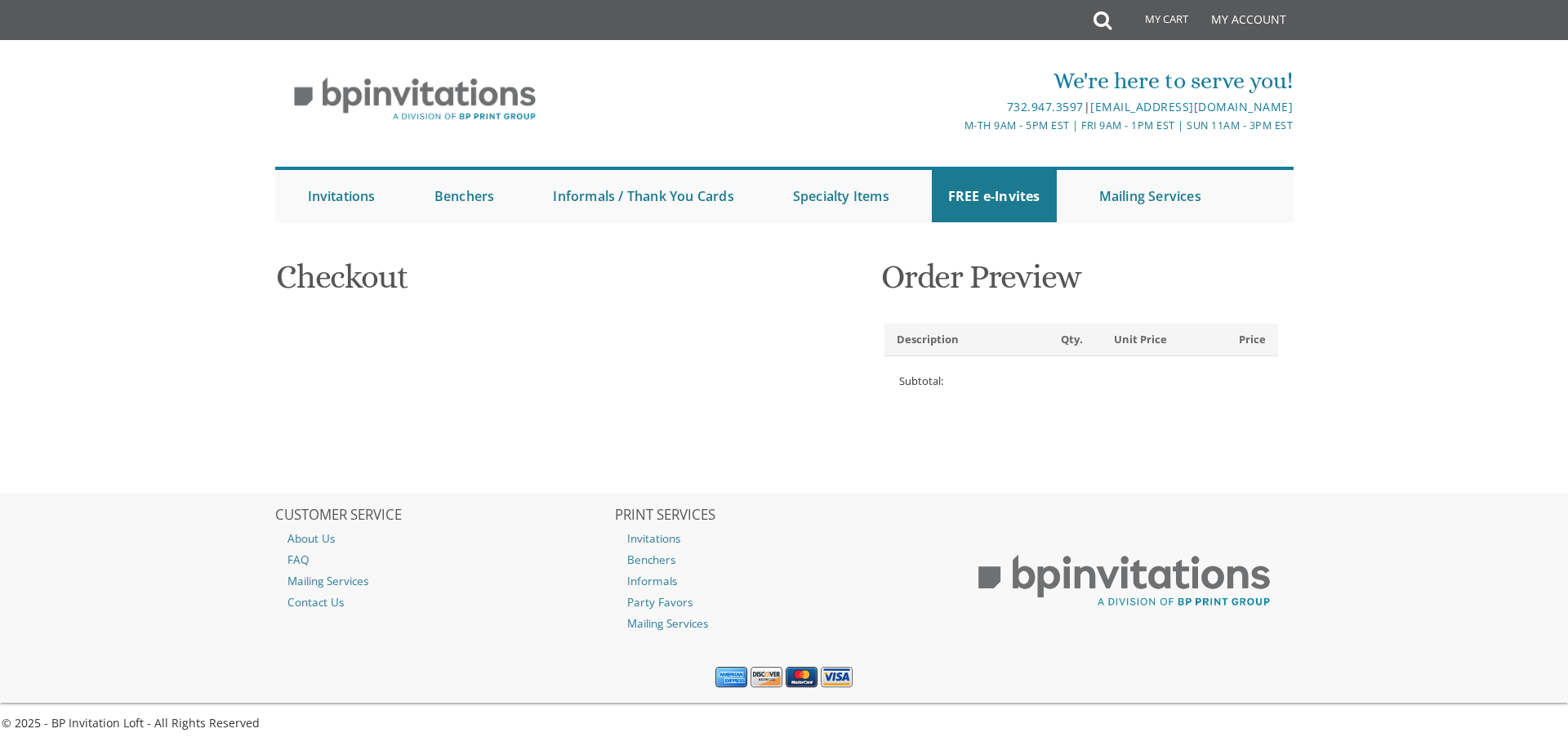
select select
type input "sarakreisman@gmail.com"
type input "Sara"
type input "Kreisman"
type input "[STREET_ADDRESS]"
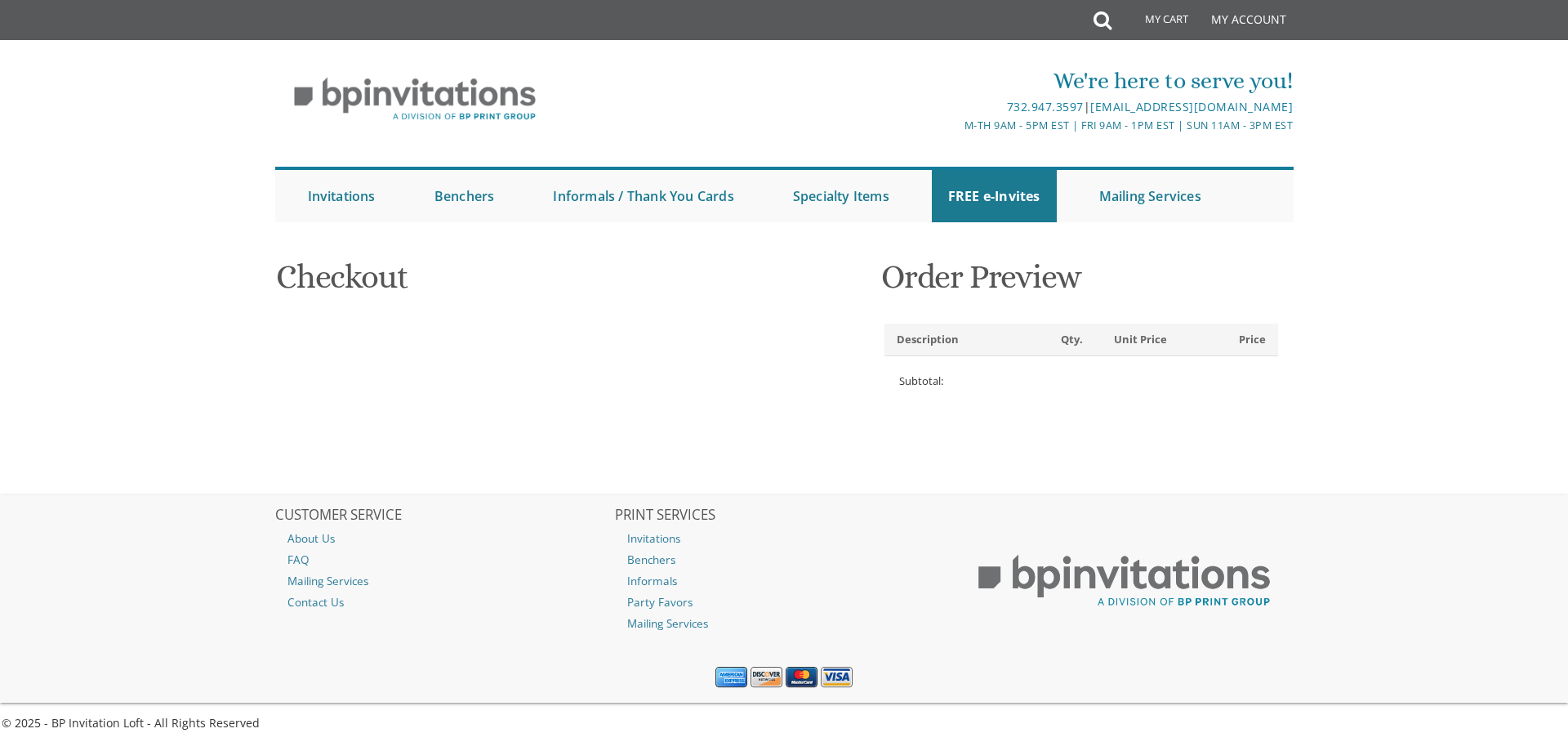
type input "LAKEWOOD"
type input "08701-3553"
select select "US"
select select "NJ"
type input "8482456382"
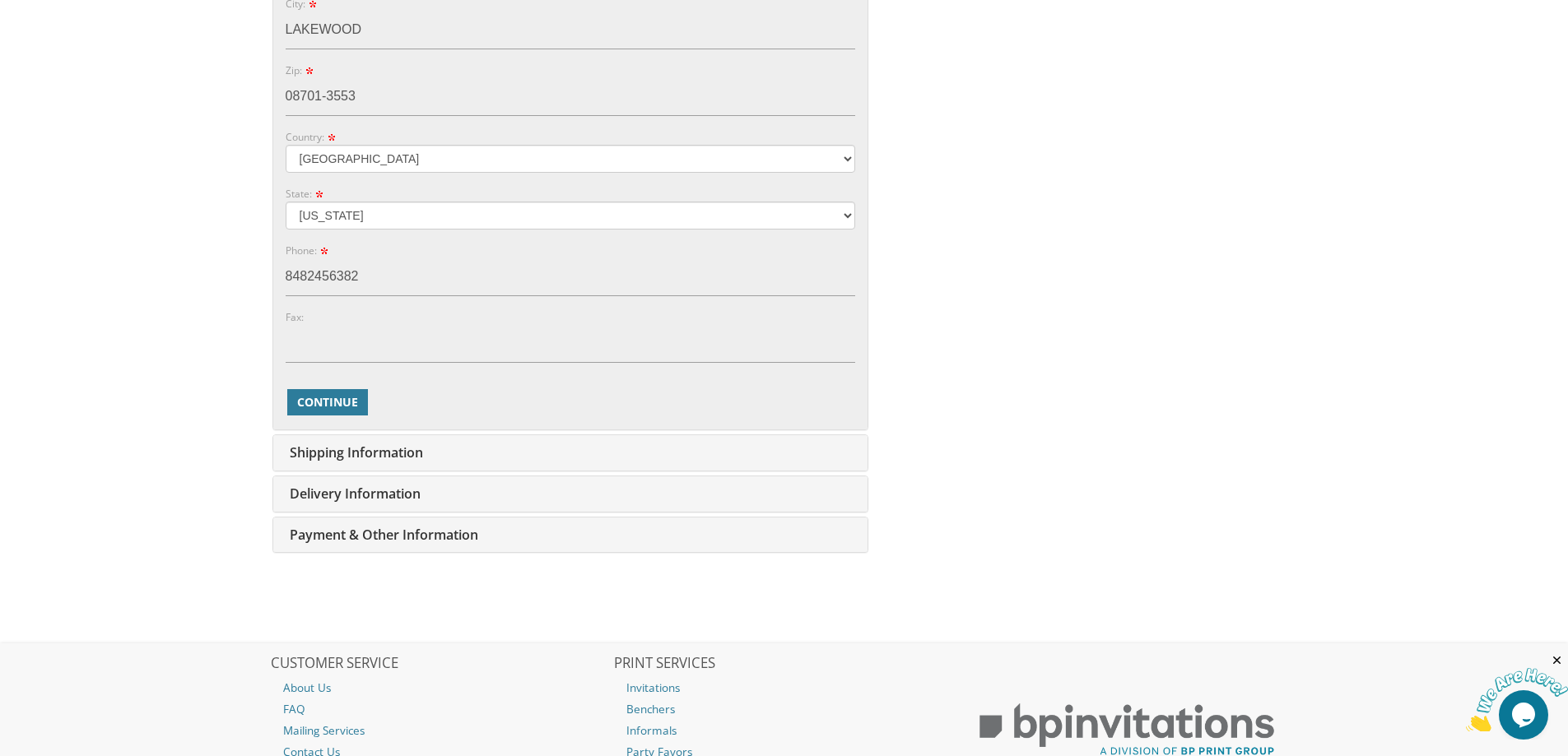
scroll to position [822, 0]
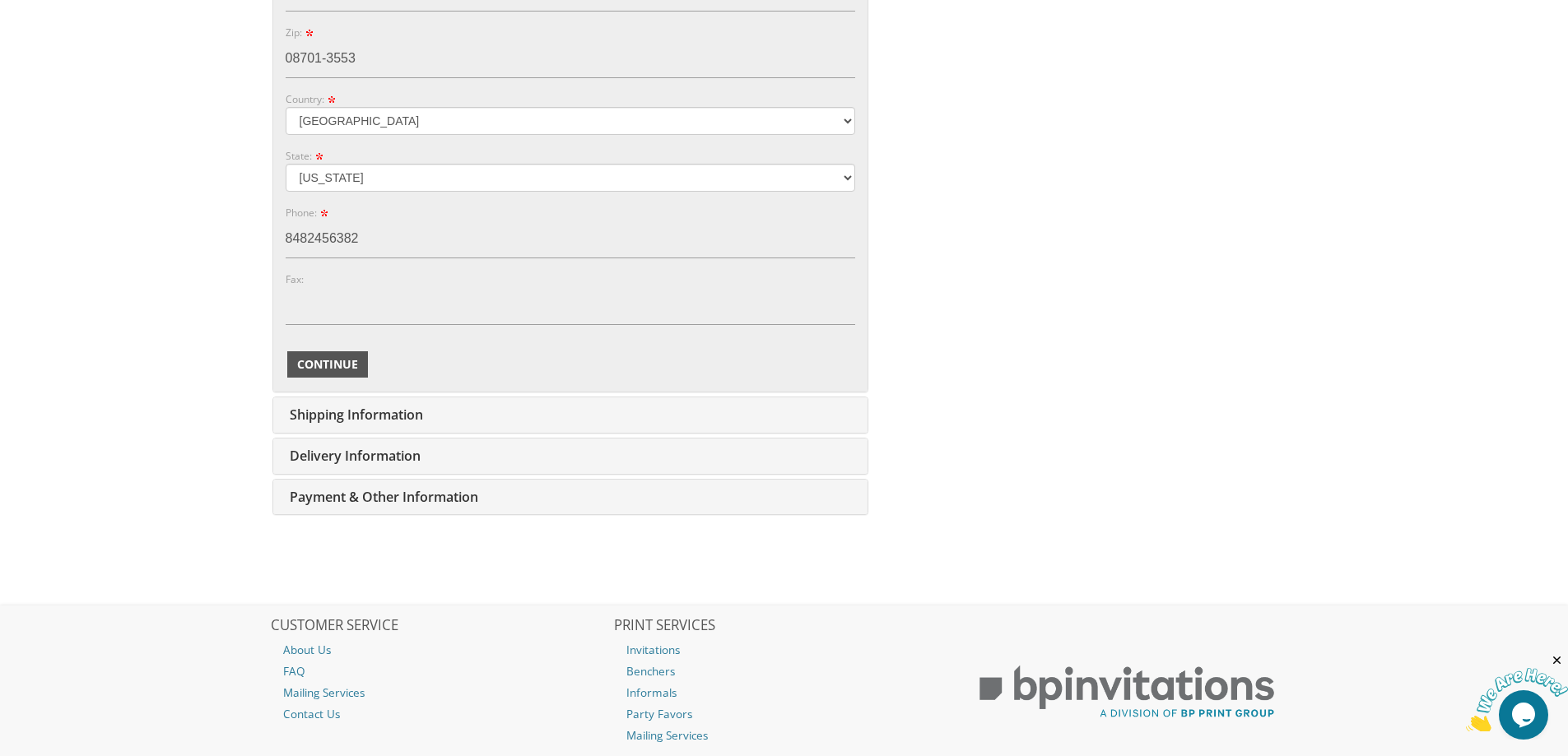
click at [326, 361] on span "Continue" at bounding box center [327, 364] width 61 height 17
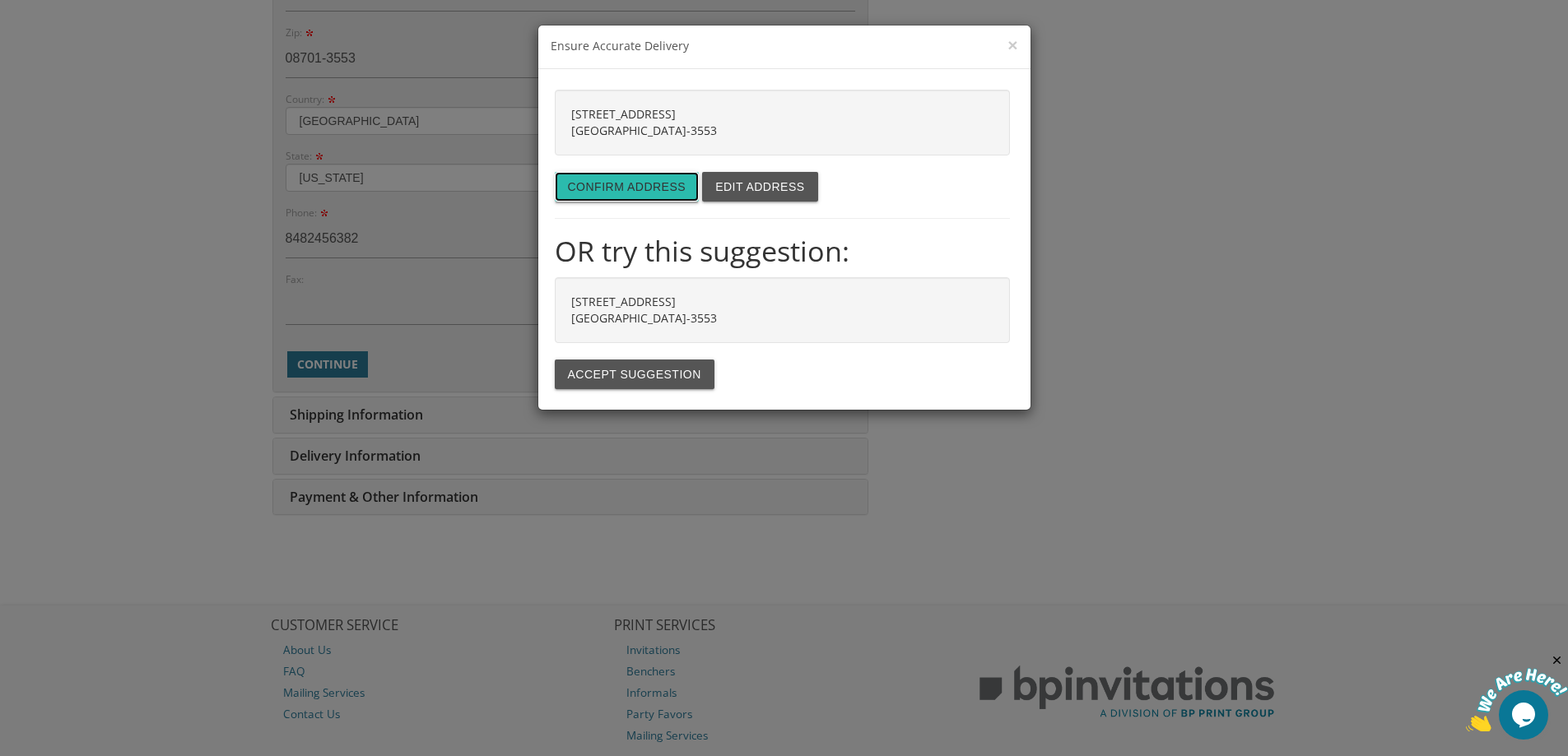
click at [632, 178] on button "Confirm address" at bounding box center [627, 186] width 145 height 29
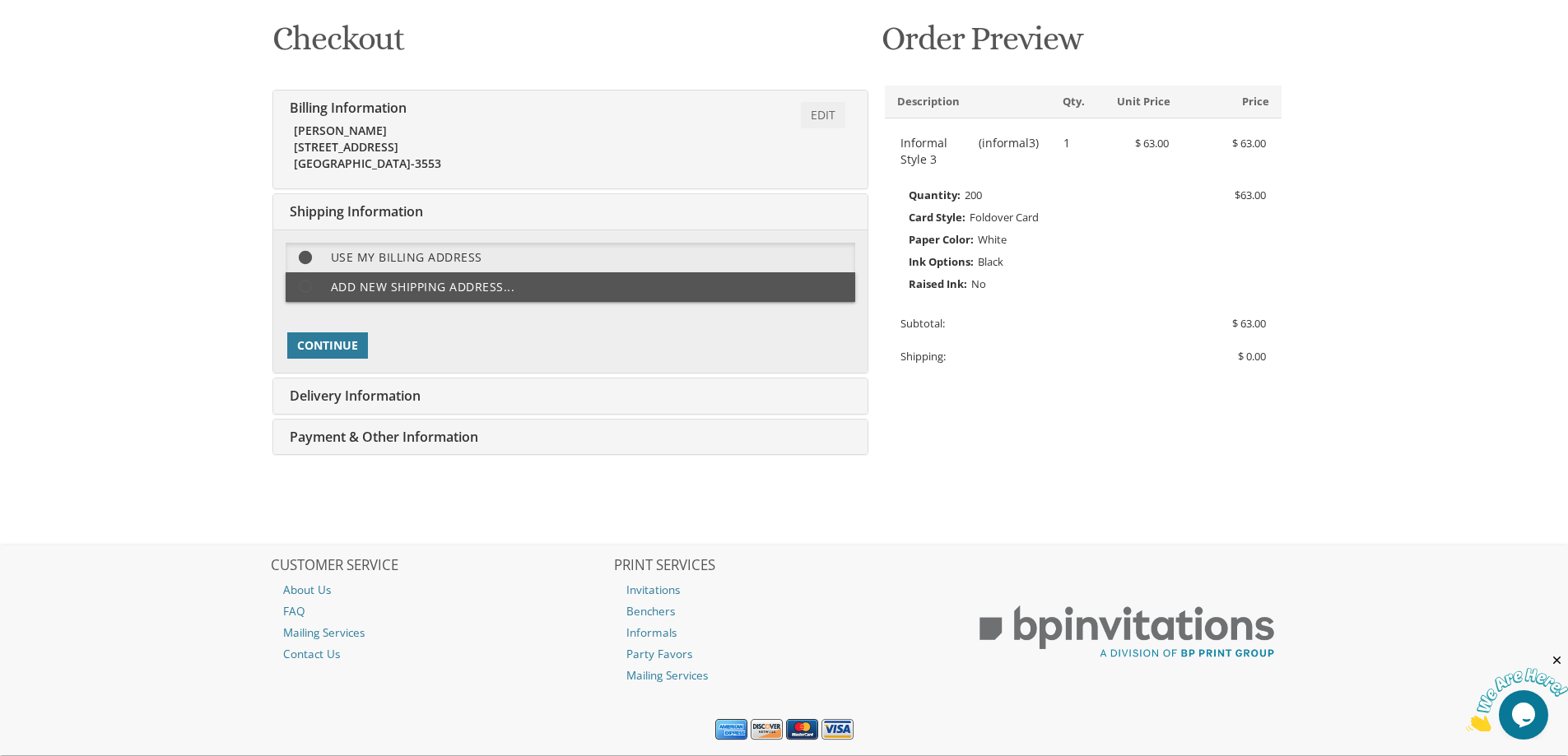
scroll to position [285, 0]
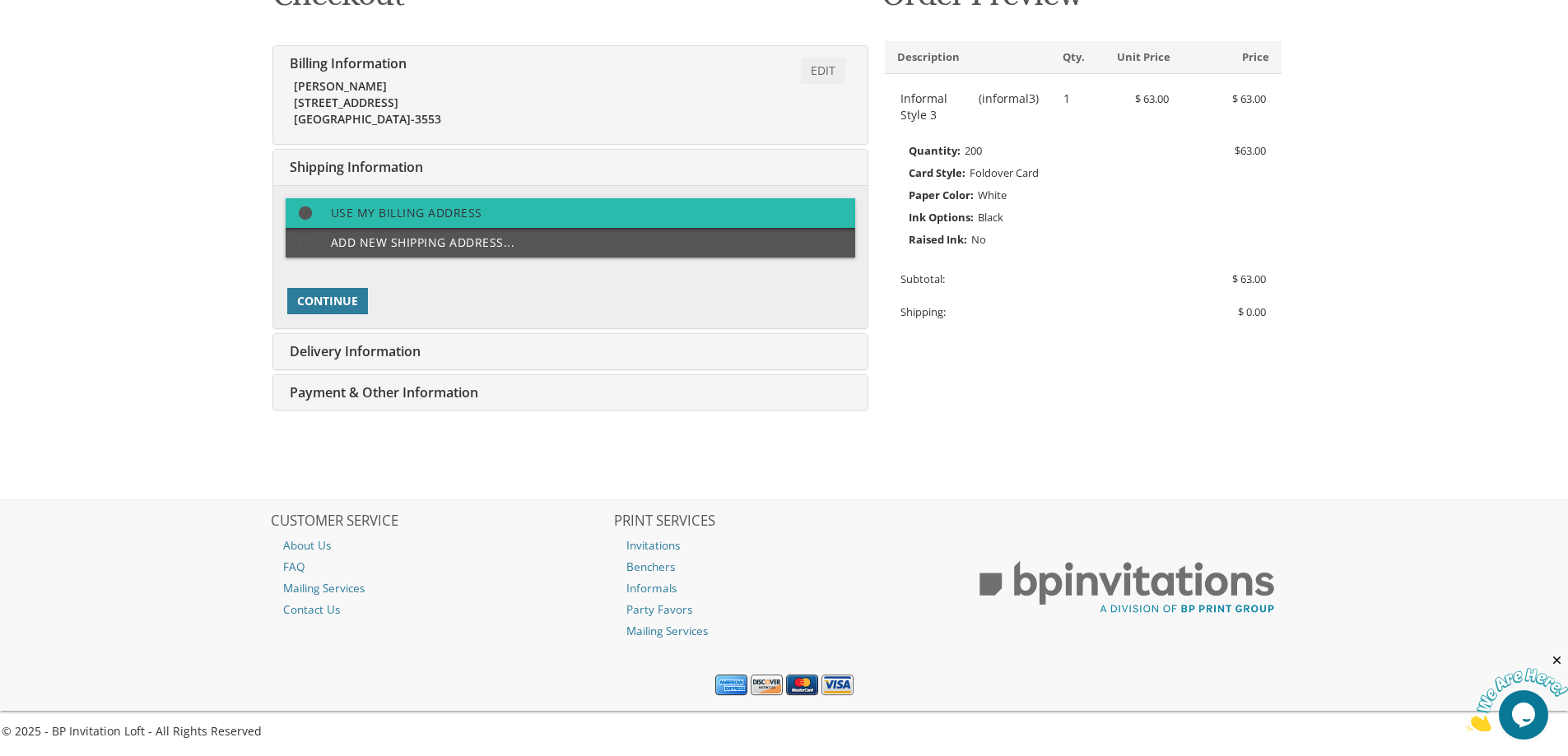
click at [398, 215] on label "Use my billing address" at bounding box center [570, 212] width 569 height 29
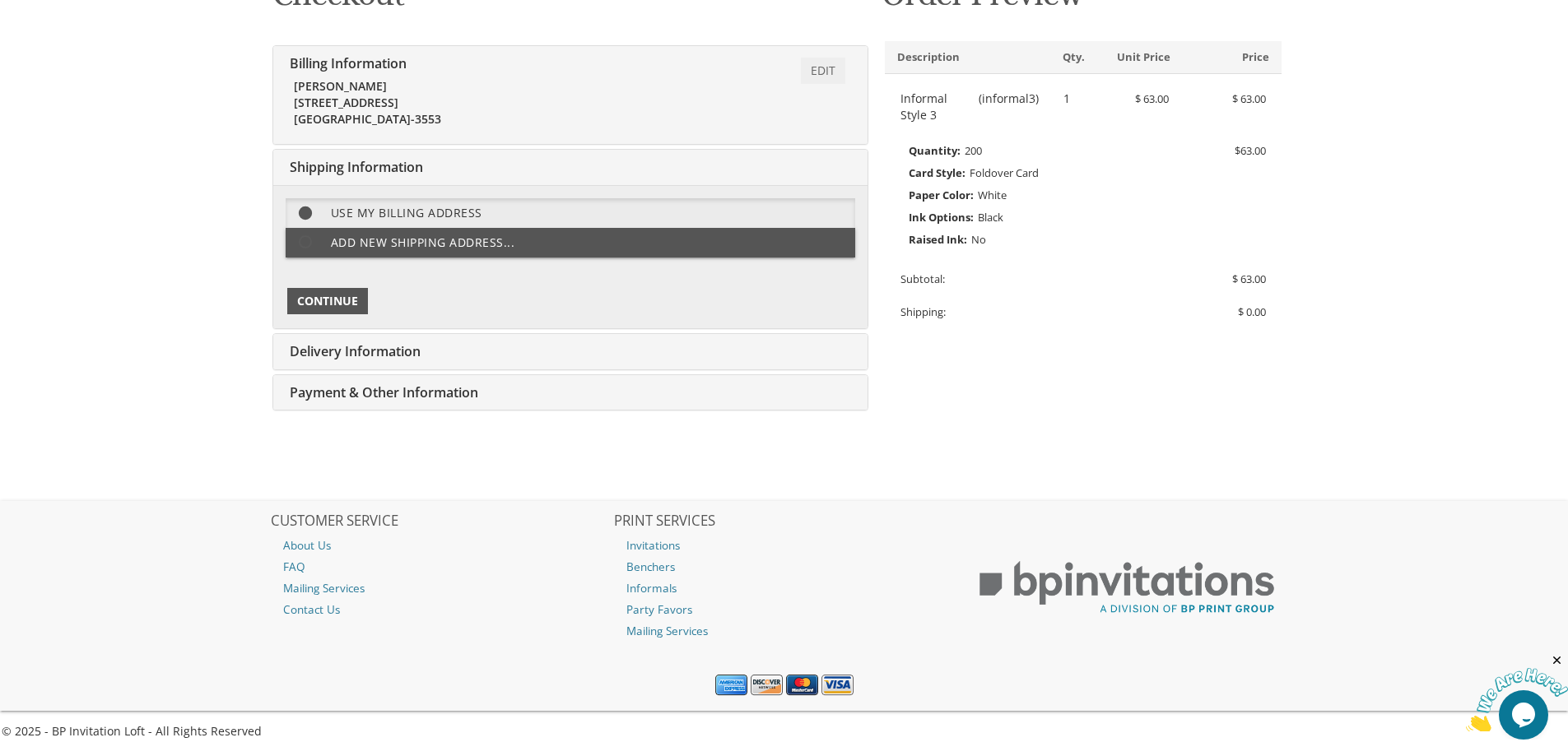
click at [351, 306] on span "Continue" at bounding box center [327, 301] width 61 height 17
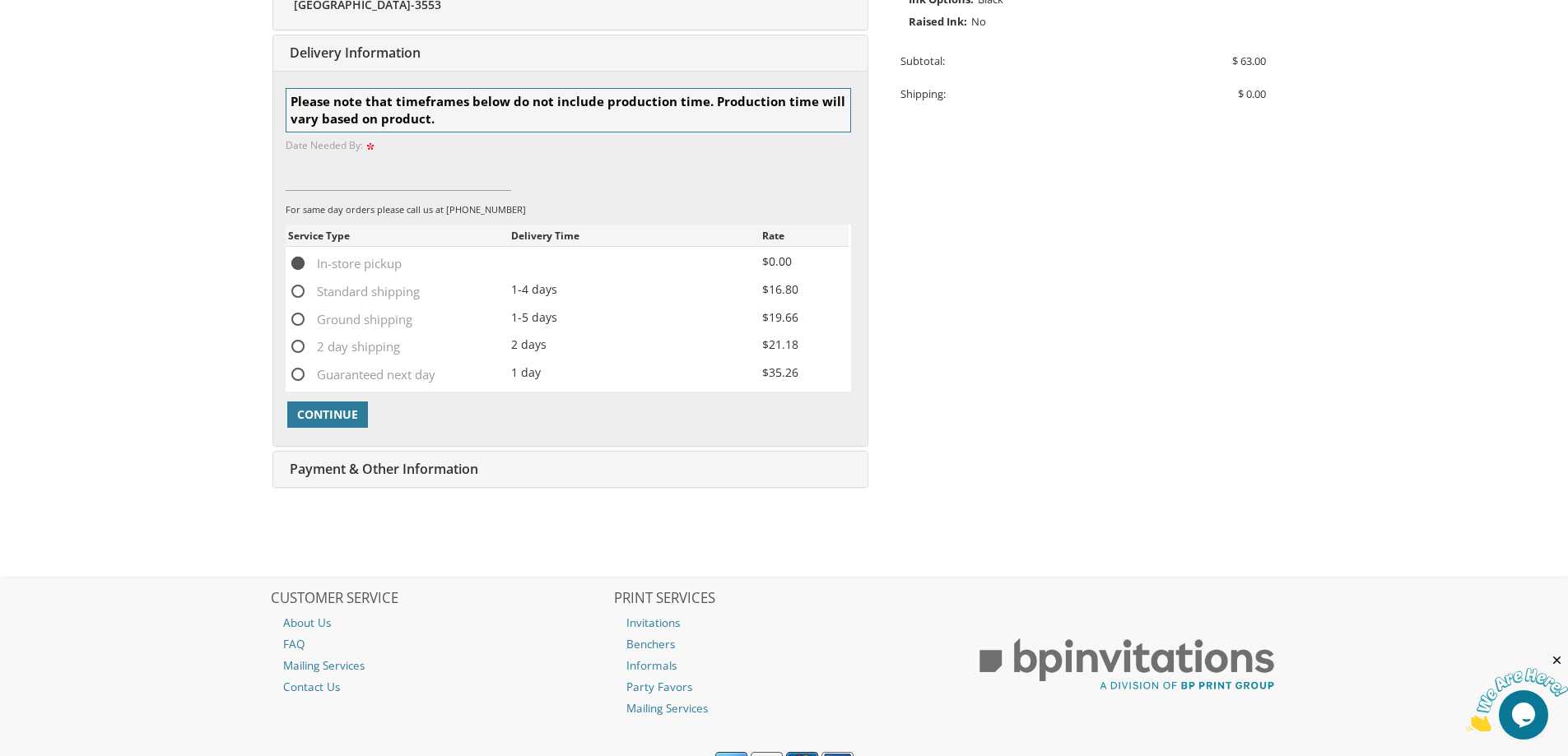
scroll to position [508, 0]
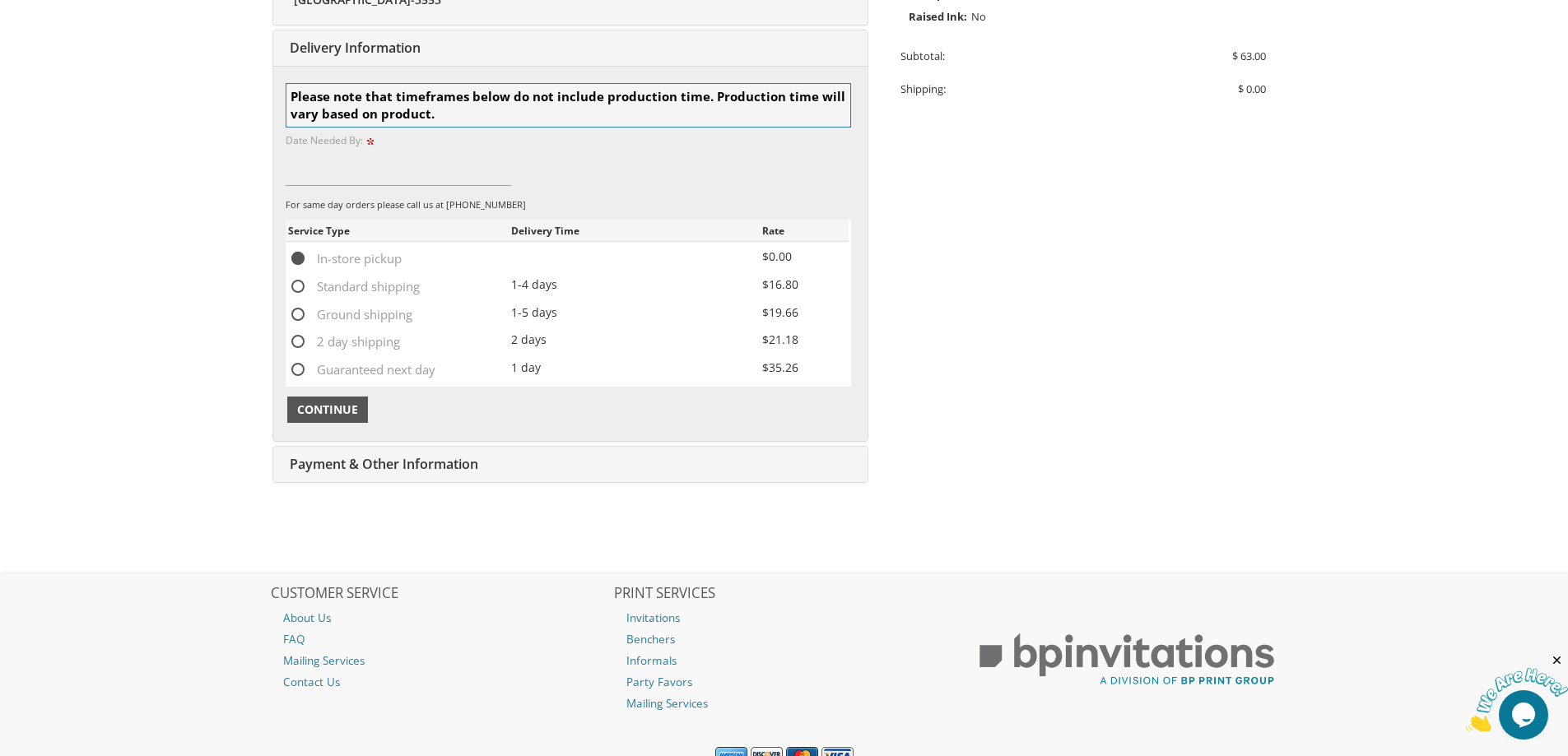
click at [338, 414] on span "Continue" at bounding box center [327, 409] width 61 height 17
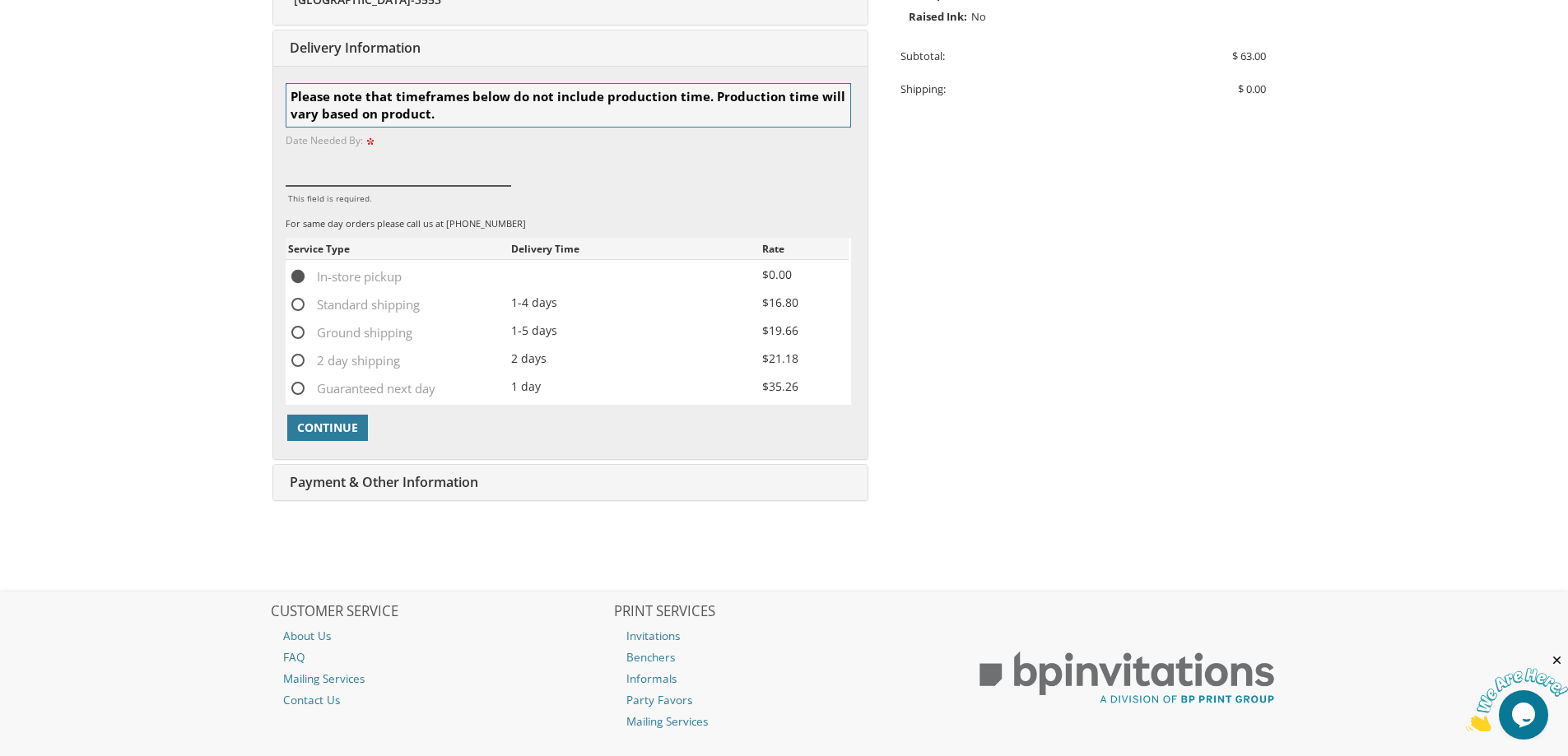
click at [451, 164] on input "This field is required." at bounding box center [399, 166] width 227 height 38
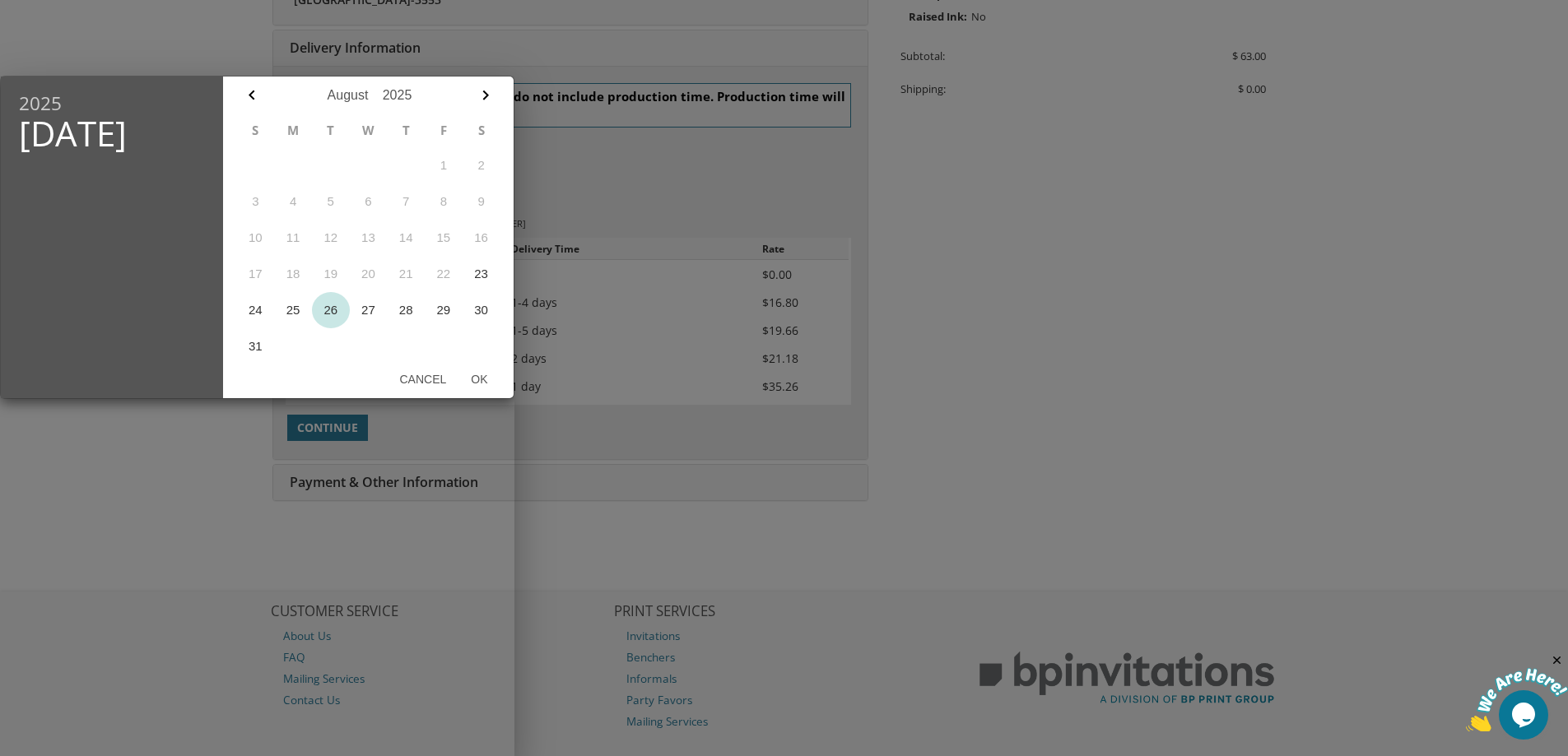
click at [335, 310] on button "26" at bounding box center [331, 310] width 38 height 36
click at [481, 378] on button "Ok" at bounding box center [478, 378] width 41 height 29
type input "Aug 26, 2025"
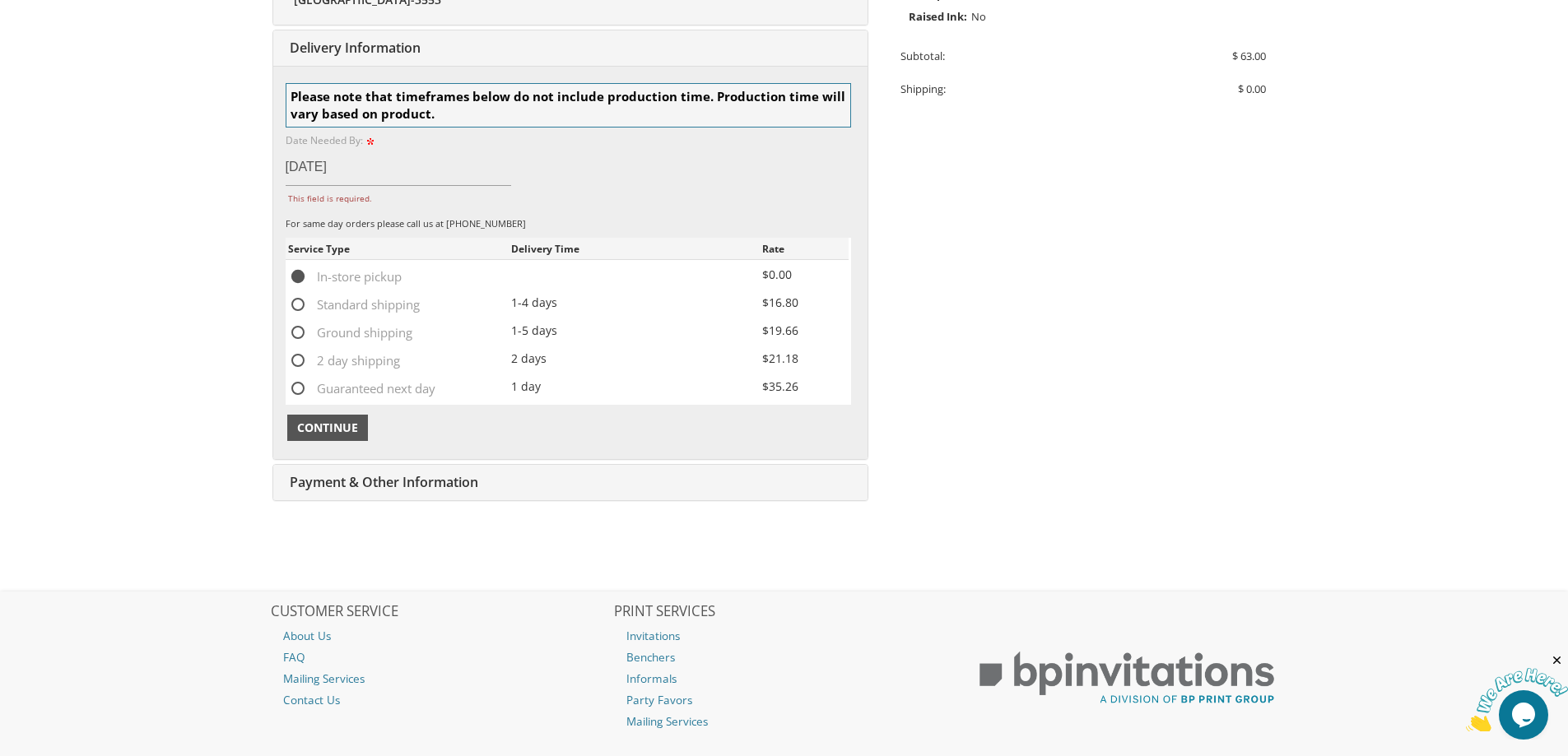
click at [342, 429] on span "Continue" at bounding box center [327, 428] width 61 height 17
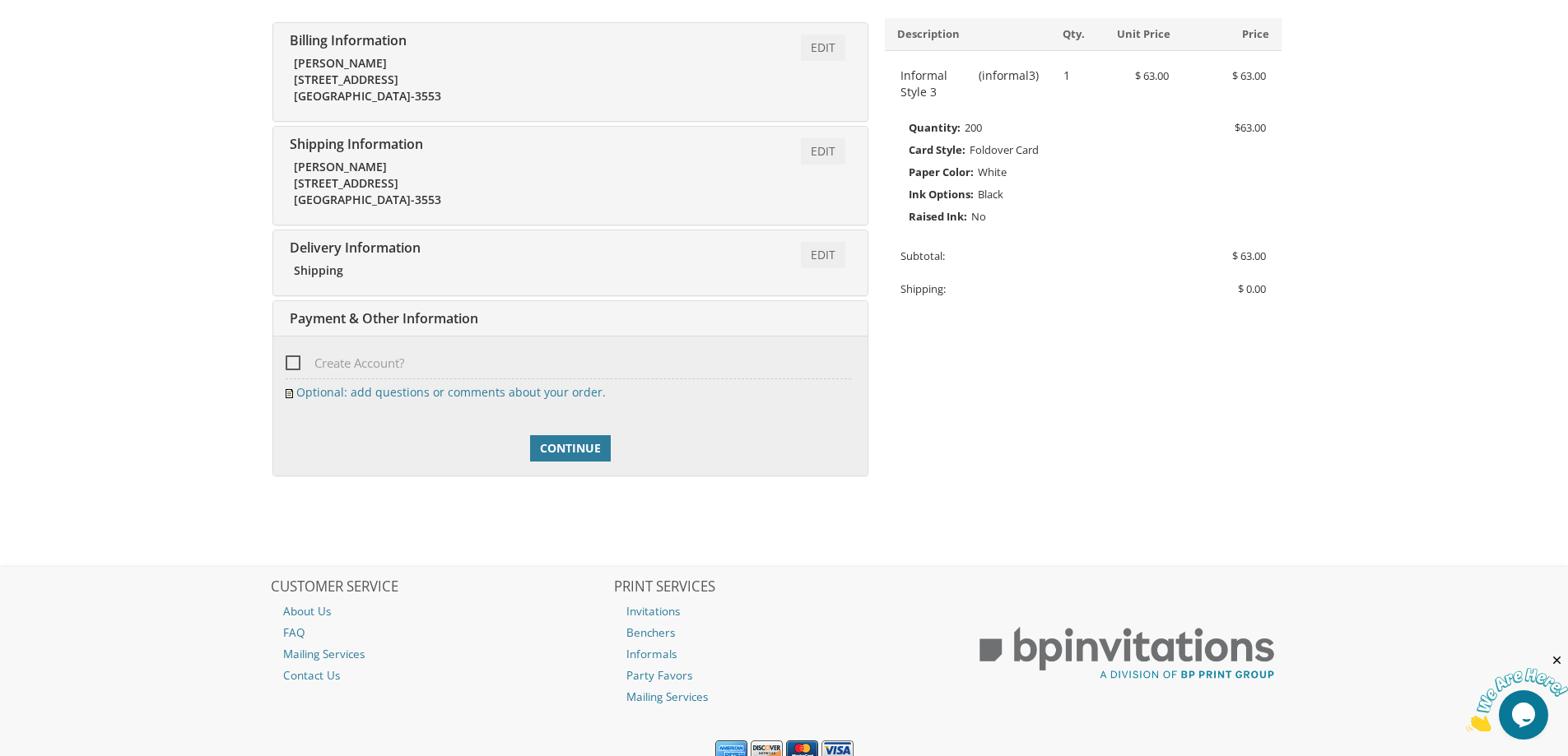
scroll to position [374, 0]
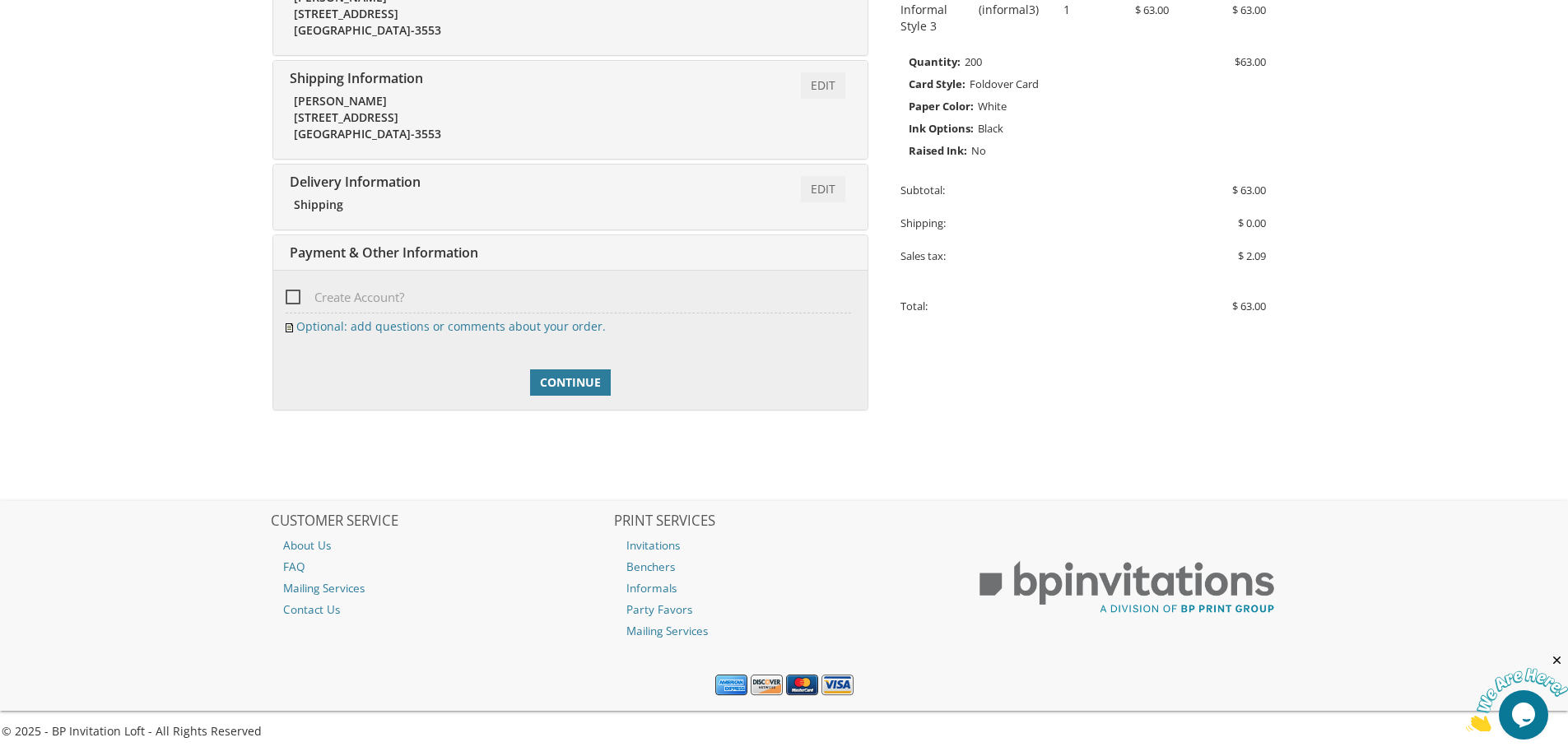
click at [294, 299] on span "Create Account?" at bounding box center [344, 297] width 118 height 21
click at [294, 299] on input "Create Account?" at bounding box center [290, 295] width 11 height 11
checkbox input "true"
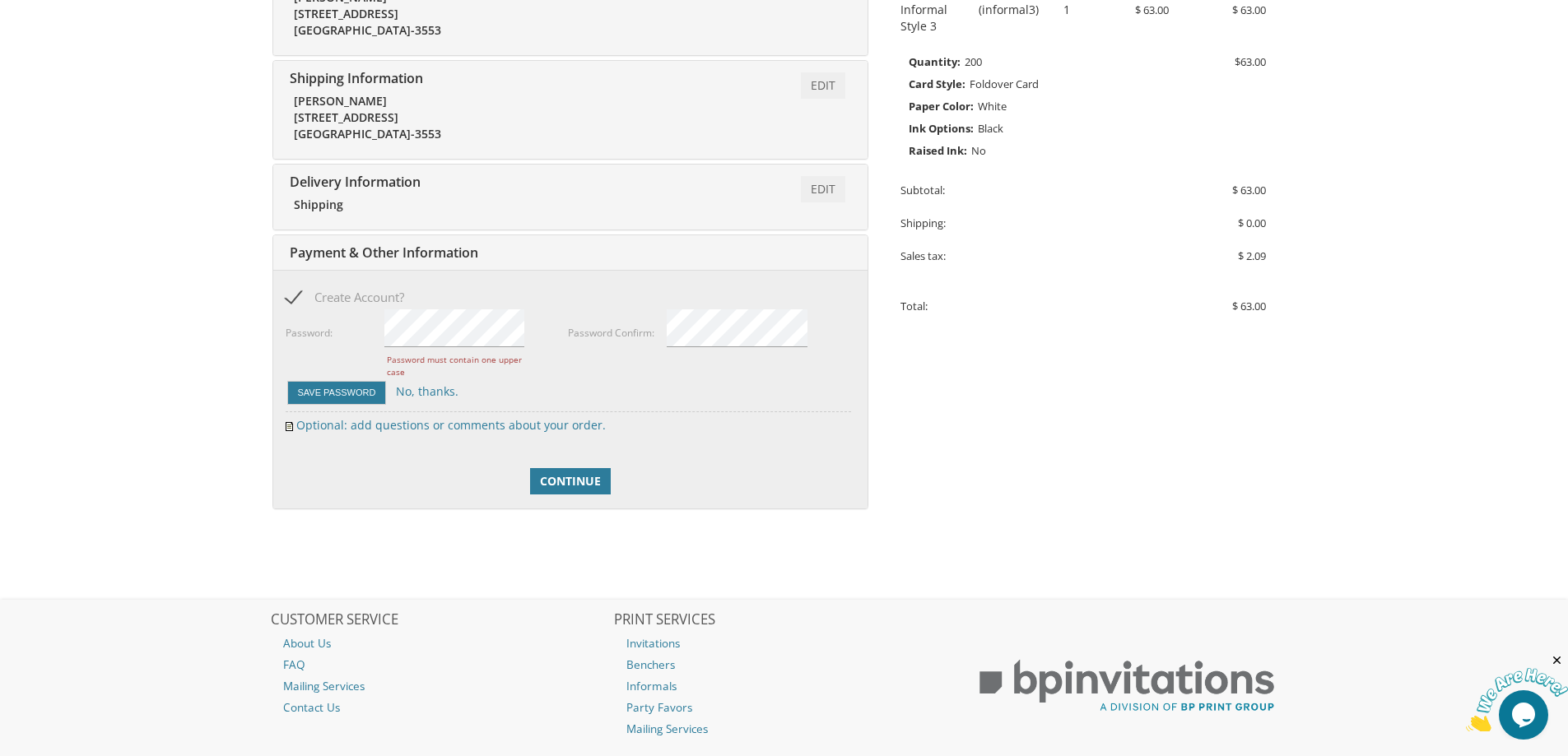
click at [530, 390] on div "Save Password No, thanks." at bounding box center [568, 393] width 566 height 27
click at [340, 398] on button "Save Password" at bounding box center [337, 393] width 100 height 23
click at [332, 390] on button "Save Password" at bounding box center [337, 393] width 100 height 23
click at [576, 483] on span "Continue" at bounding box center [570, 482] width 61 height 17
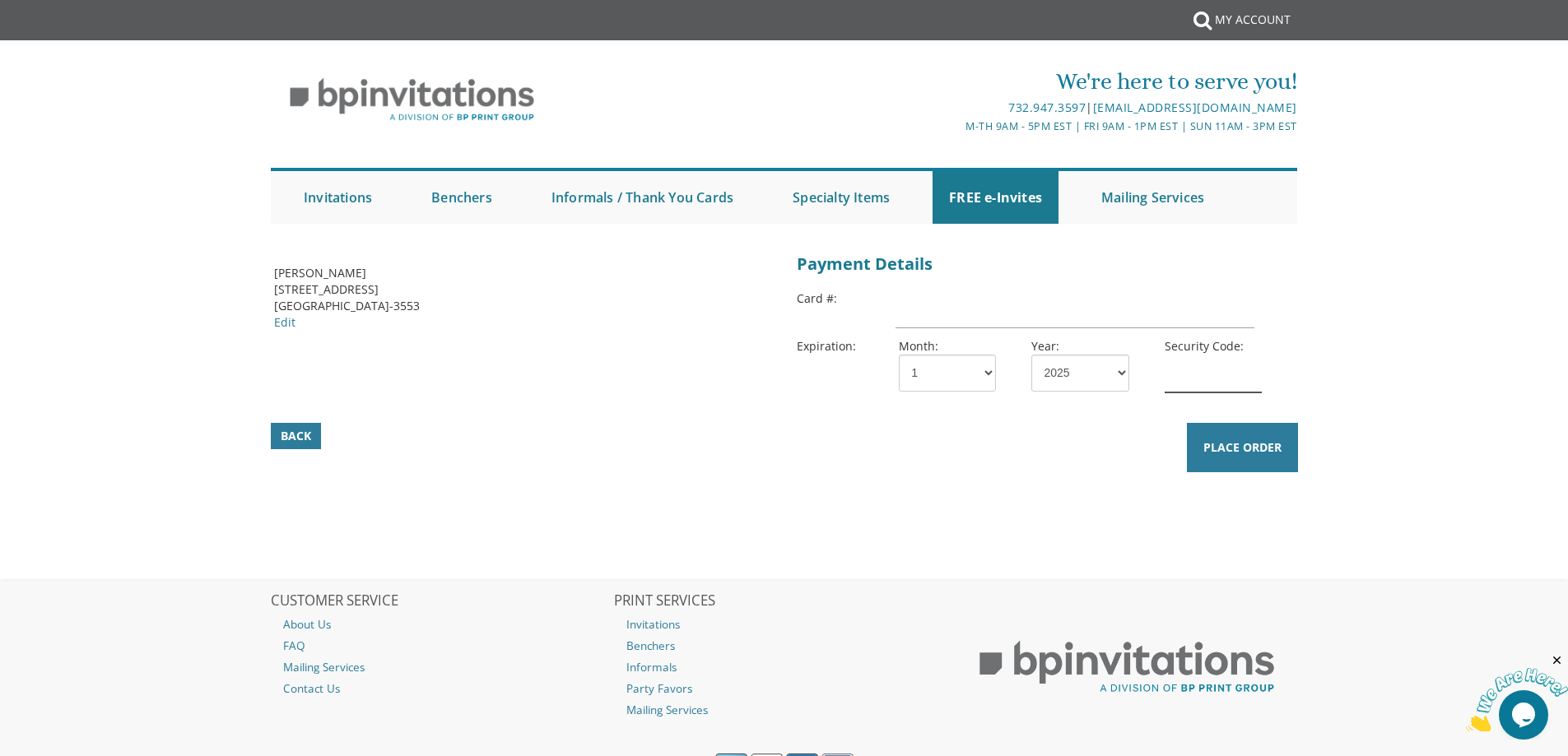
click at [1197, 378] on input "text" at bounding box center [1213, 373] width 97 height 38
type input "783"
click at [1050, 305] on input "text" at bounding box center [1074, 309] width 358 height 38
type input "4147202600697492"
select select "04"
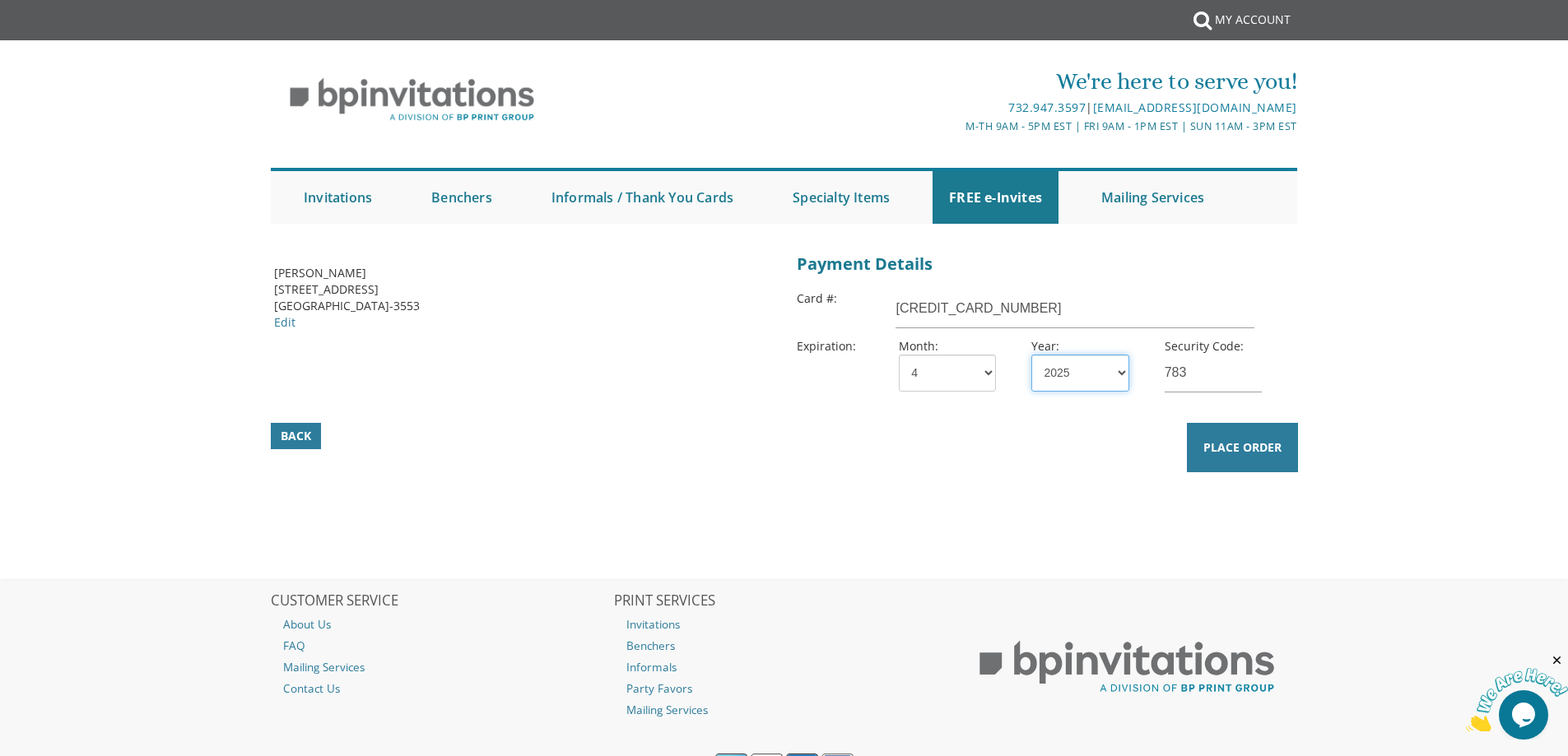
select select "28"
click at [1252, 447] on span "Place Order" at bounding box center [1241, 448] width 78 height 17
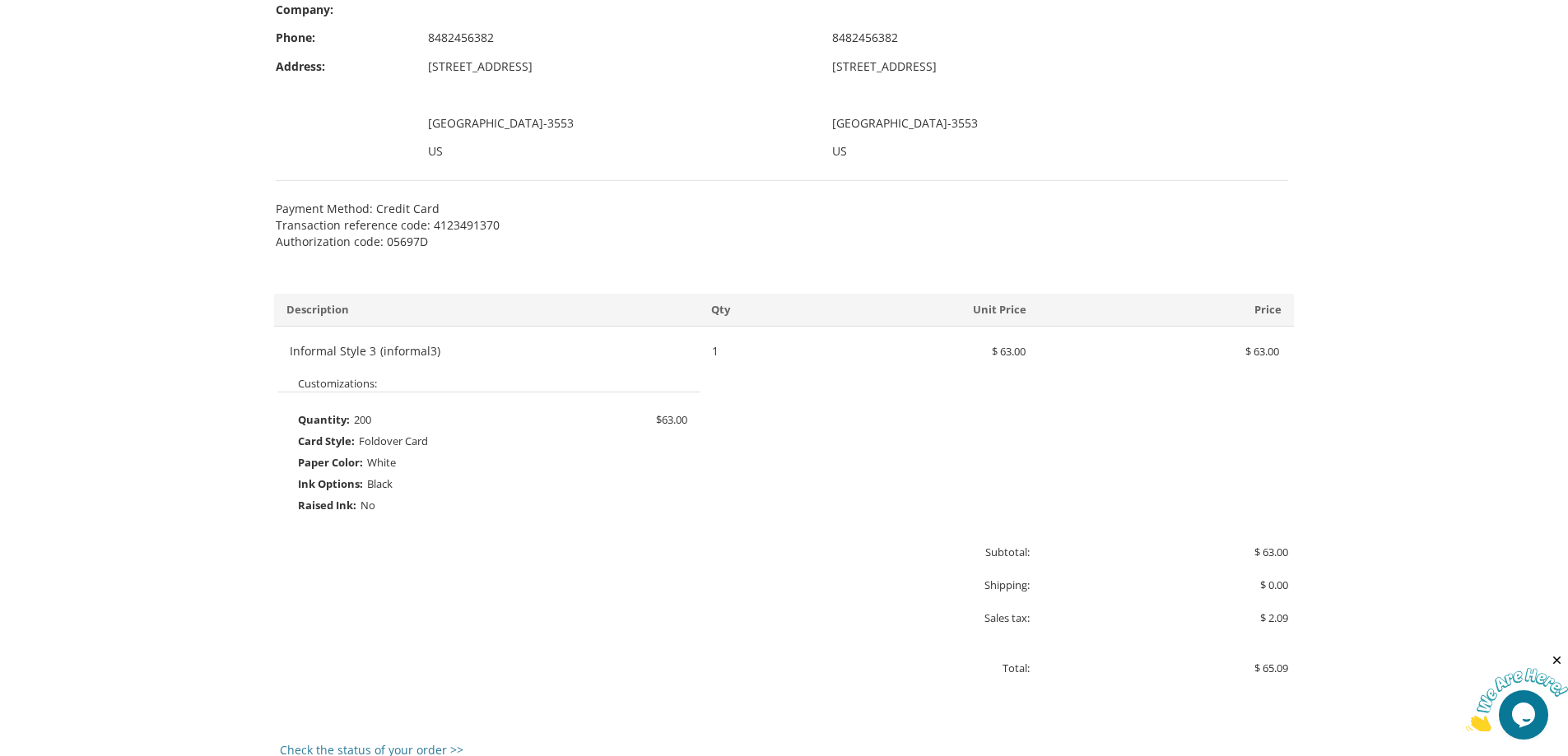
scroll to position [164, 0]
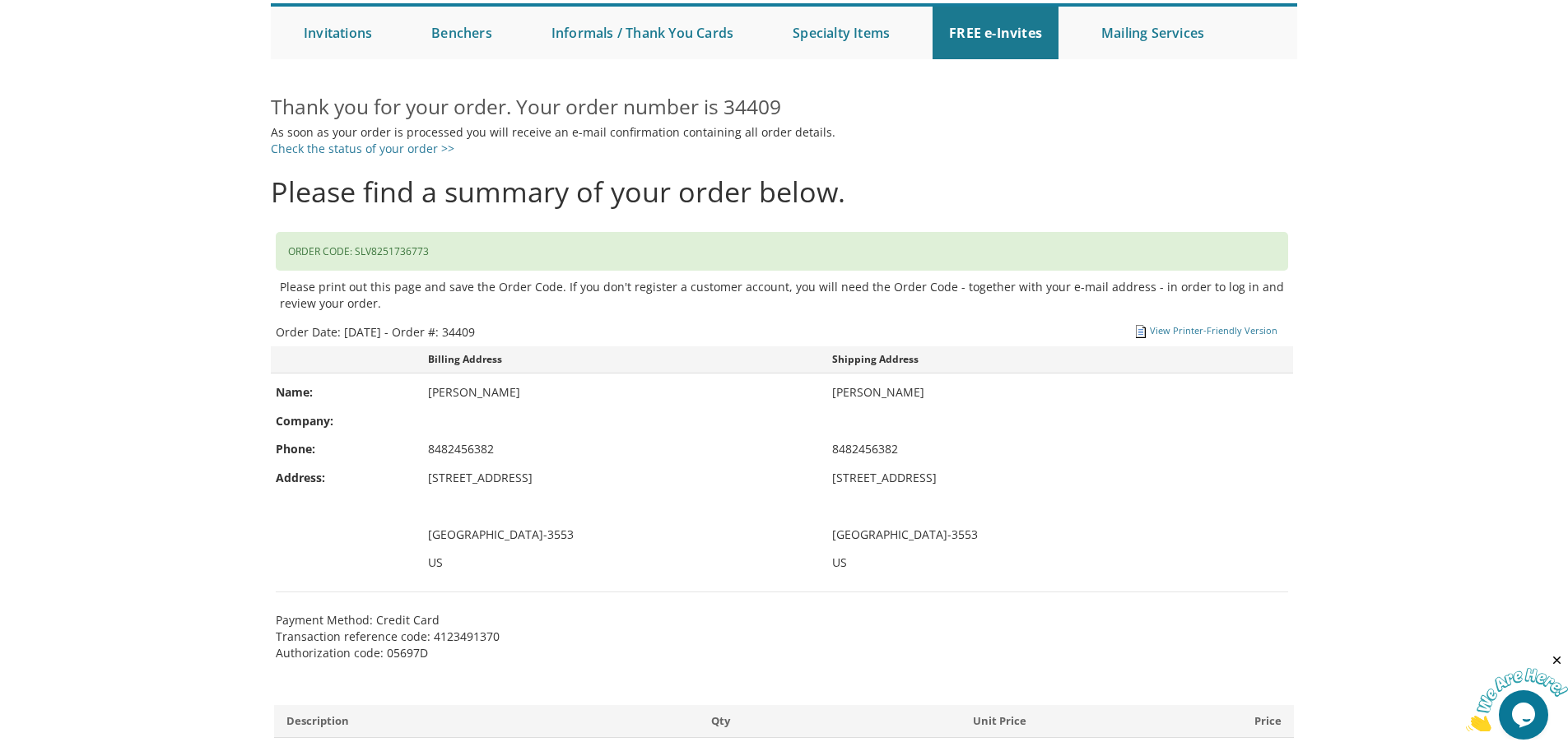
click at [389, 253] on div "ORDER CODE: SLV8251736773" at bounding box center [781, 251] width 1012 height 39
click at [426, 144] on link "Check the status of your order >>" at bounding box center [363, 149] width 184 height 16
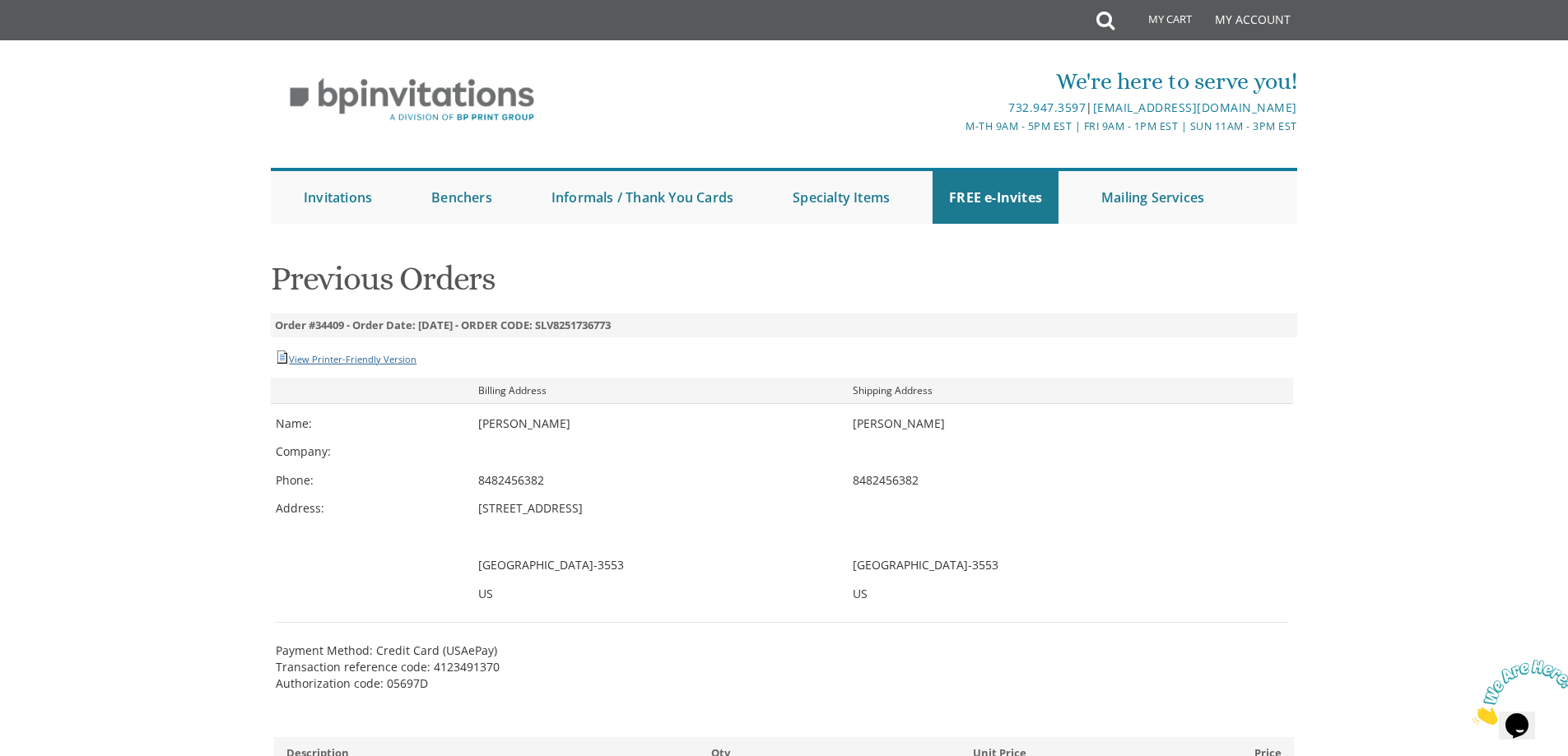
drag, startPoint x: 371, startPoint y: 365, endPoint x: 371, endPoint y: 355, distance: 10.0
click at [370, 365] on div "View Printer-Friendly Version View PDF" at bounding box center [346, 359] width 141 height 26
click at [371, 355] on link "View Printer-Friendly Version" at bounding box center [353, 359] width 128 height 13
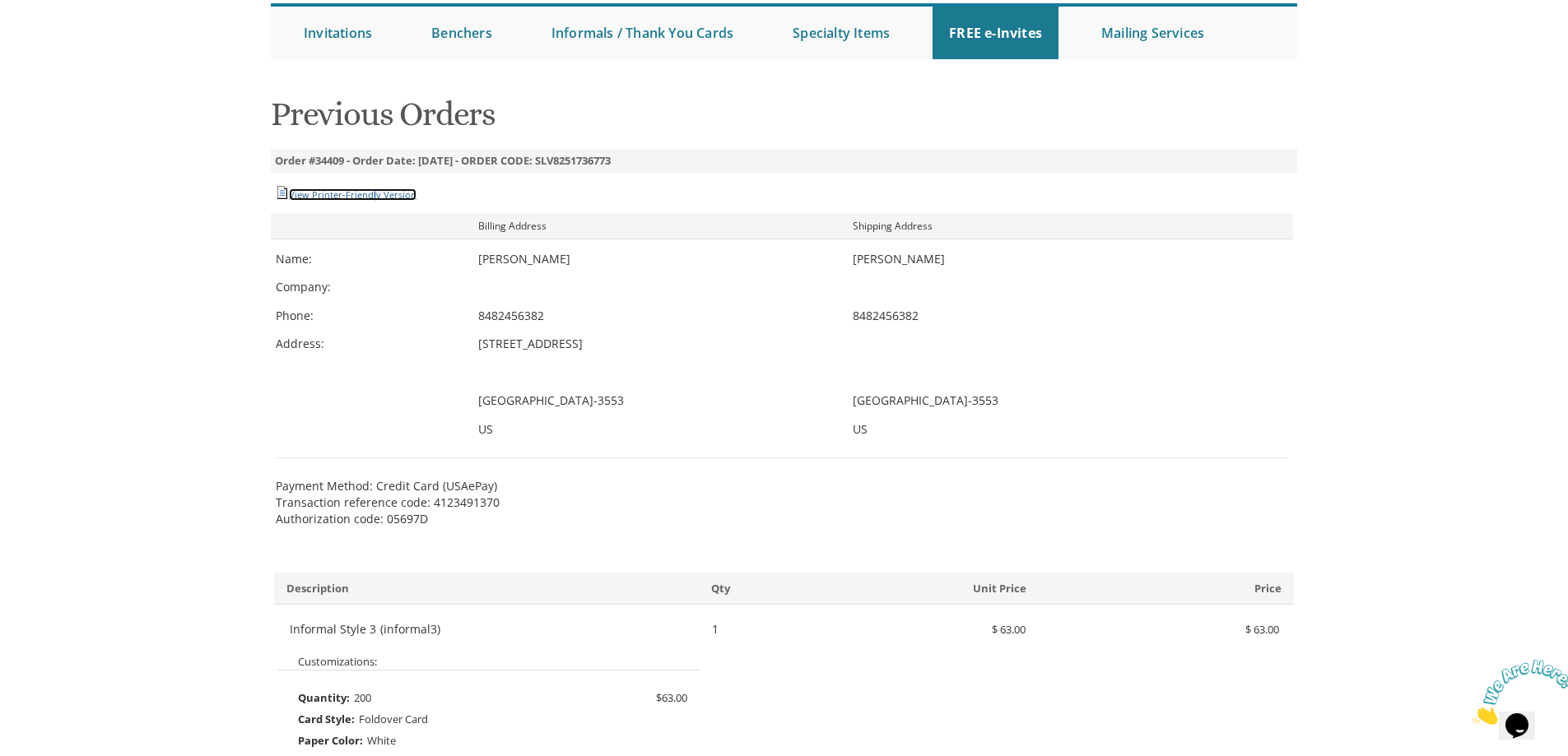
scroll to position [82, 0]
